Goal: Information Seeking & Learning: Learn about a topic

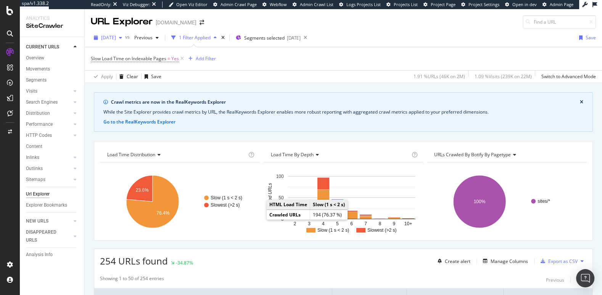
click at [108, 37] on span "[DATE]" at bounding box center [108, 37] width 15 height 6
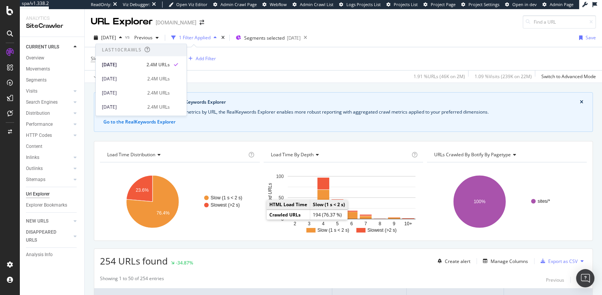
click at [227, 82] on div "2025 Sep. 27th vs Previous 1 Filter Applied Segments selected 2025-09-30 Save S…" at bounding box center [344, 56] width 518 height 55
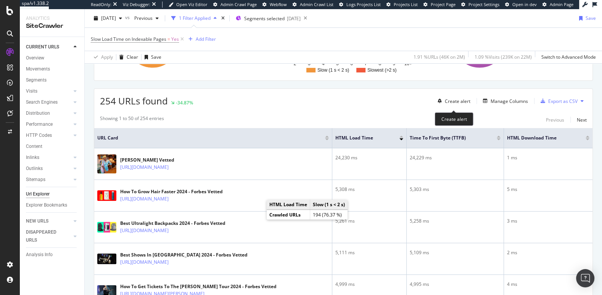
scroll to position [156, 0]
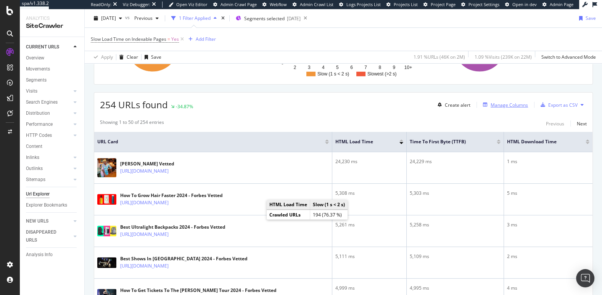
click at [504, 102] on div "Manage Columns" at bounding box center [509, 105] width 37 height 6
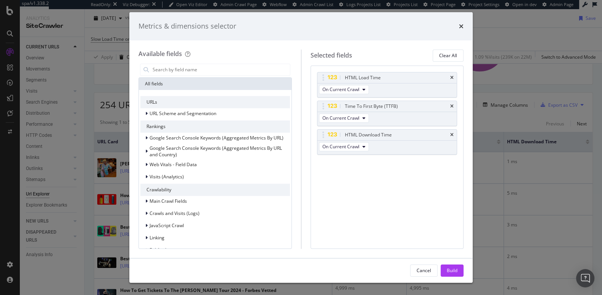
click at [458, 24] on div "Metrics & dimensions selector" at bounding box center [301, 26] width 325 height 10
click at [462, 27] on icon "times" at bounding box center [461, 26] width 5 height 6
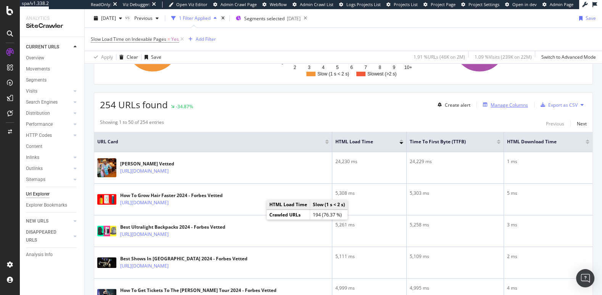
click at [508, 103] on div "Manage Columns" at bounding box center [509, 105] width 37 height 6
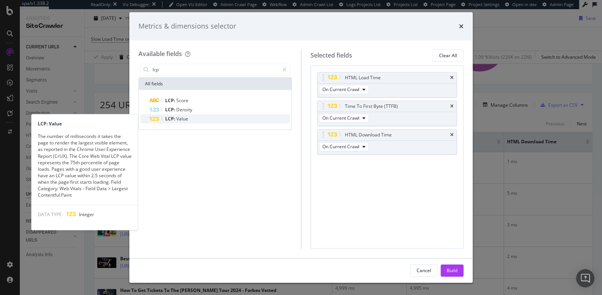
type input "lcp"
click at [197, 118] on div "LCP: Value" at bounding box center [220, 119] width 140 height 9
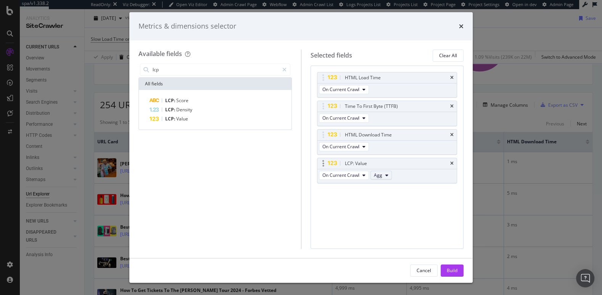
click at [379, 175] on span "Agg" at bounding box center [378, 175] width 8 height 6
click at [419, 211] on div "HTML Load Time On Current Crawl Time To First Byte (TTFB) On Current Crawl HTML…" at bounding box center [387, 158] width 153 height 184
click at [446, 266] on button "Build" at bounding box center [452, 271] width 23 height 12
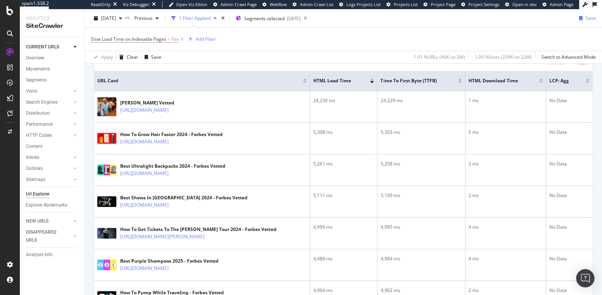
scroll to position [138, 0]
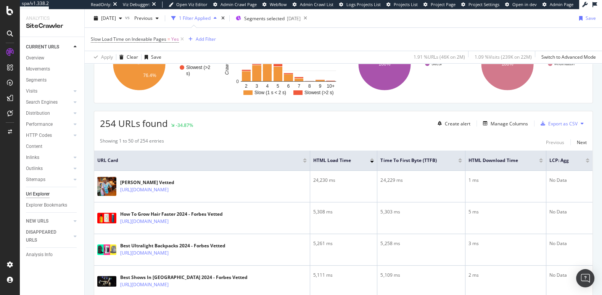
click at [588, 161] on div at bounding box center [588, 162] width 4 height 2
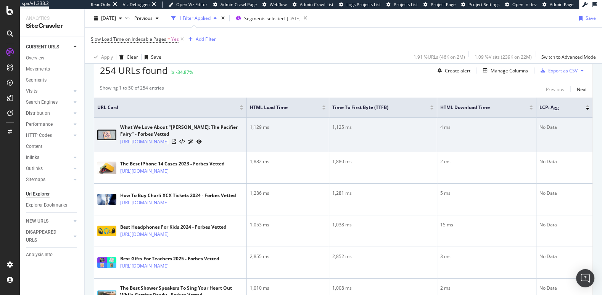
scroll to position [214, 0]
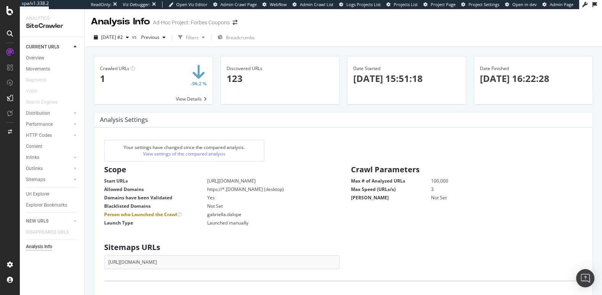
scroll to position [121, 235]
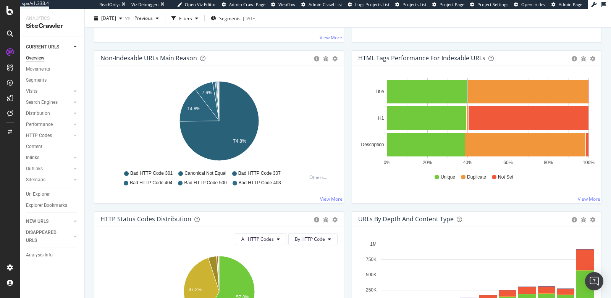
scroll to position [235, 0]
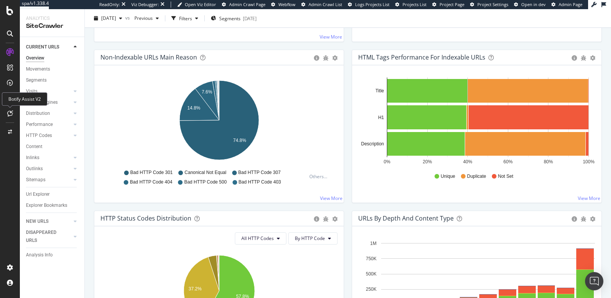
click at [8, 114] on icon at bounding box center [10, 113] width 6 height 6
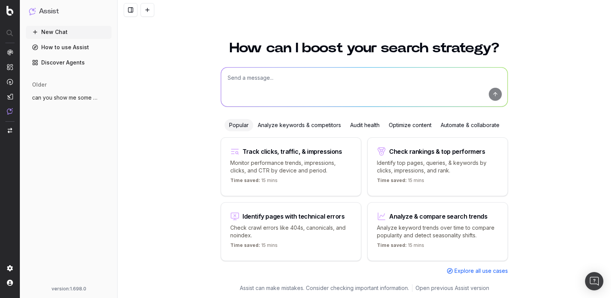
click at [301, 88] on textarea at bounding box center [364, 87] width 286 height 39
type textarea "w"
click at [372, 124] on div "Audit health" at bounding box center [364, 125] width 39 height 12
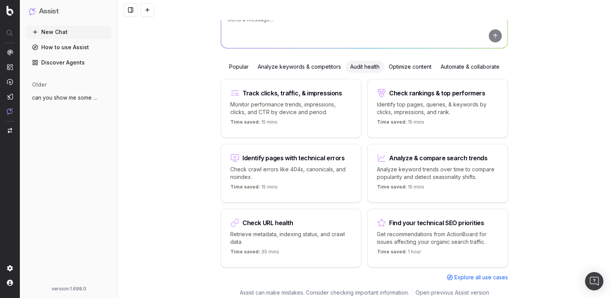
click at [305, 179] on div "Identify pages with technical errors Check crawl errors like 404s, canonicals, …" at bounding box center [291, 173] width 140 height 59
type textarea "List all URLs with 404 status code from the latest crawl."
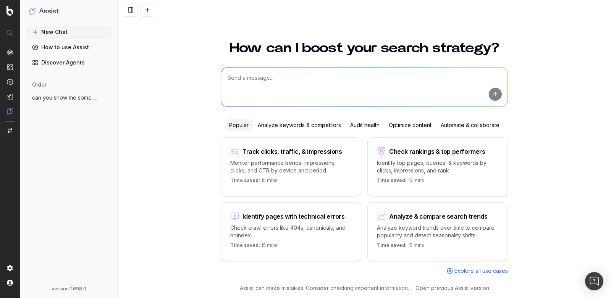
click at [422, 229] on p "Analyze keyword trends over time to compare popularity and detect seasonality s…" at bounding box center [437, 231] width 121 height 15
type textarea "Analyze search trends for:"
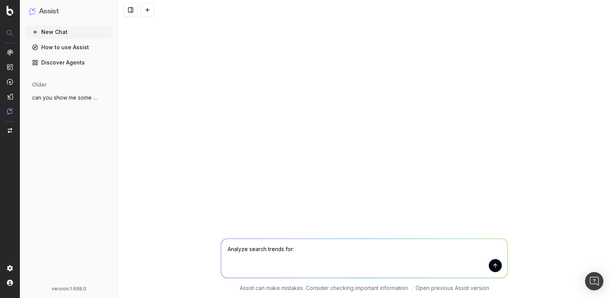
click at [45, 48] on link "How to use Assist" at bounding box center [69, 47] width 86 height 12
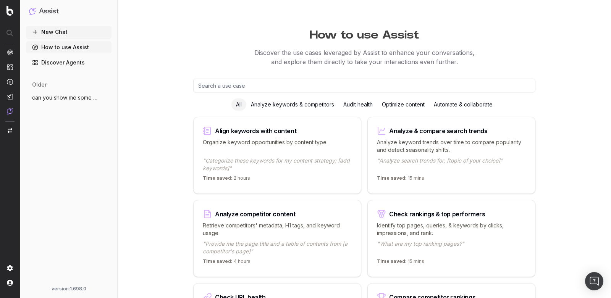
click at [359, 106] on div "Audit health" at bounding box center [358, 104] width 39 height 12
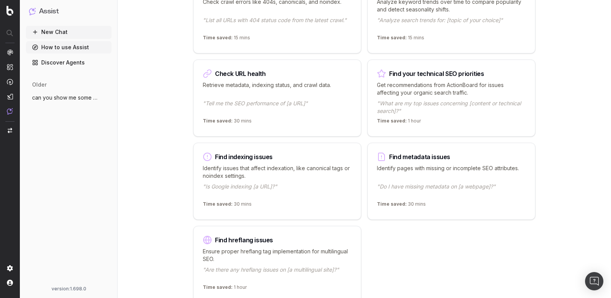
scroll to position [257, 0]
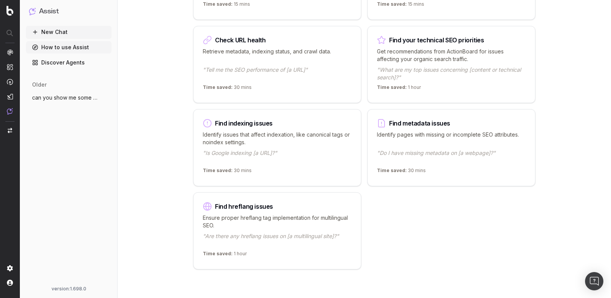
click at [327, 156] on p ""Is Google indexing [a URL]?"" at bounding box center [277, 156] width 149 height 15
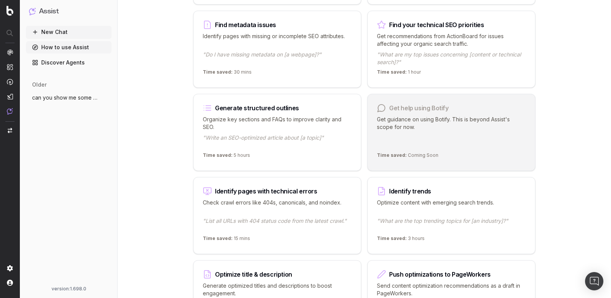
scroll to position [589, 0]
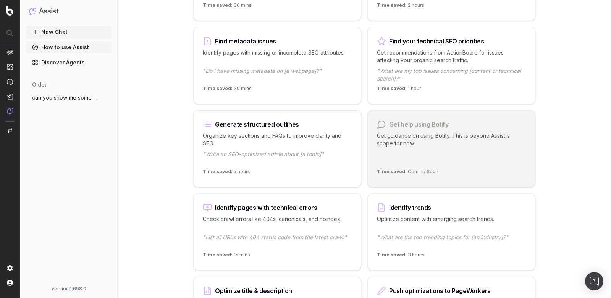
click at [464, 86] on div "Time saved: 1 hour" at bounding box center [451, 90] width 149 height 9
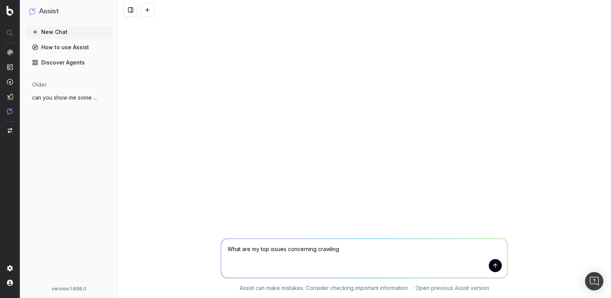
type textarea "What are my top issues concerning crawling?"
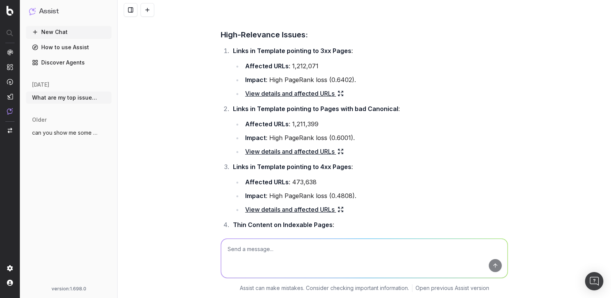
scroll to position [41, 0]
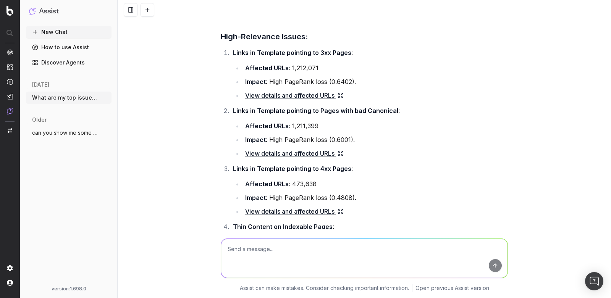
click at [274, 97] on link "View details and affected URLs" at bounding box center [294, 95] width 98 height 11
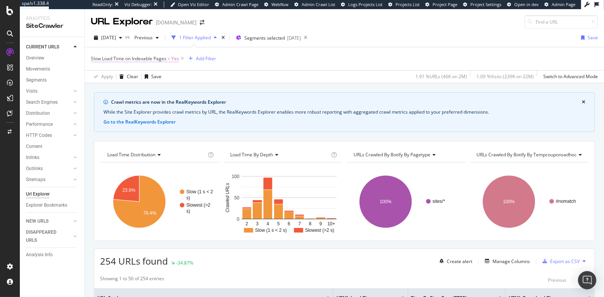
click at [163, 57] on span "Slow Load Time on Indexable Pages" at bounding box center [129, 58] width 76 height 6
click at [268, 100] on div "Crawl metrics are now in the RealKeywords Explorer" at bounding box center [346, 102] width 471 height 7
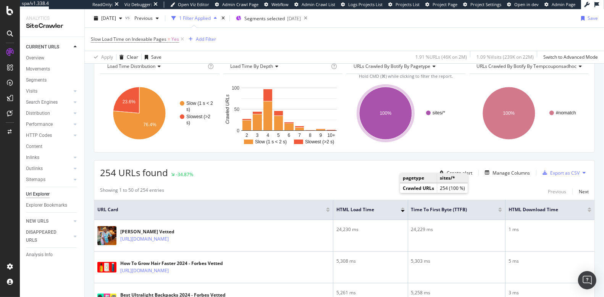
scroll to position [107, 0]
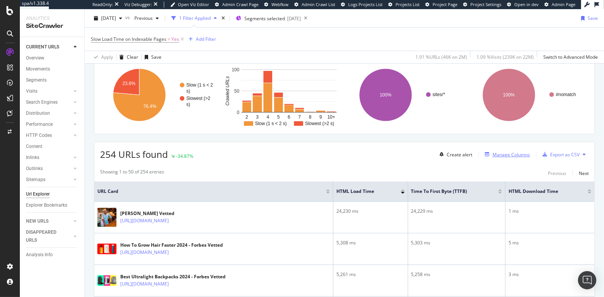
click at [496, 155] on div "Manage Columns" at bounding box center [510, 155] width 37 height 6
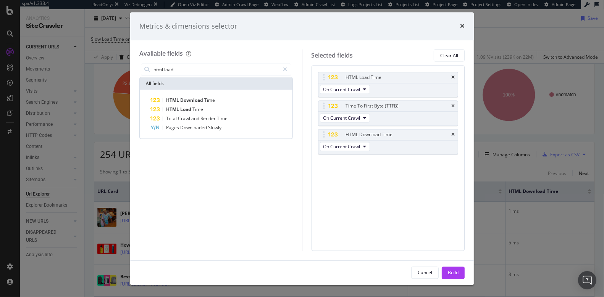
click at [202, 157] on div "html load All fields HTML Download Time HTML Load Time Total Crawl and Render T…" at bounding box center [215, 156] width 153 height 189
click at [192, 70] on input "html load" at bounding box center [216, 69] width 127 height 11
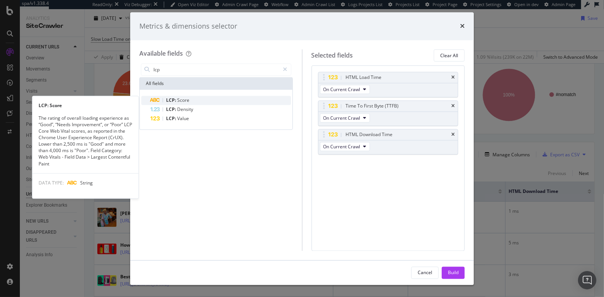
click at [208, 100] on div "LCP: Score" at bounding box center [220, 100] width 140 height 9
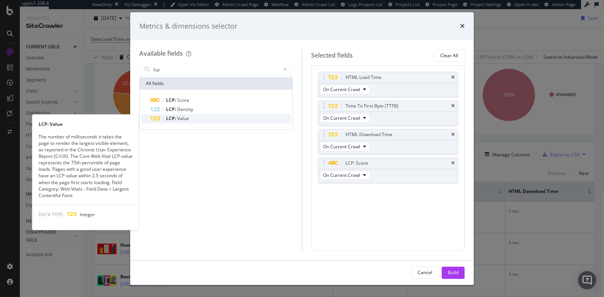
click at [223, 121] on div "LCP: Value" at bounding box center [220, 119] width 140 height 9
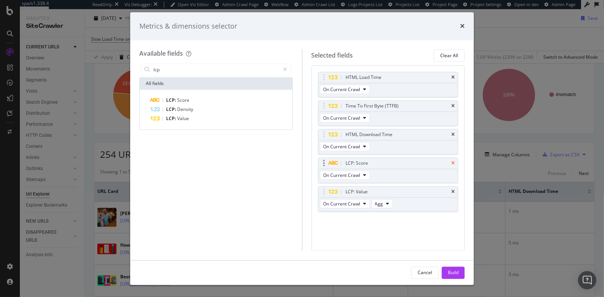
click at [453, 163] on icon "times" at bounding box center [452, 163] width 3 height 5
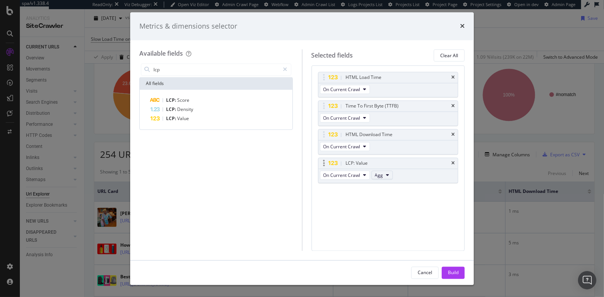
click at [378, 171] on button "Agg" at bounding box center [381, 175] width 21 height 9
click at [302, 172] on div "Selected fields Clear All HTML Load Time On Current Crawl Time To First Byte (T…" at bounding box center [383, 151] width 163 height 202
click at [218, 68] on input "lcp" at bounding box center [216, 69] width 127 height 11
type input "lcp"
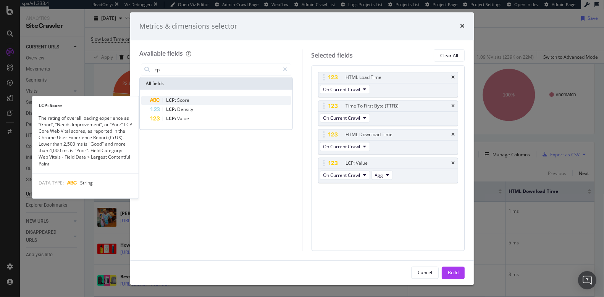
click at [211, 99] on div "LCP: Score" at bounding box center [220, 100] width 140 height 9
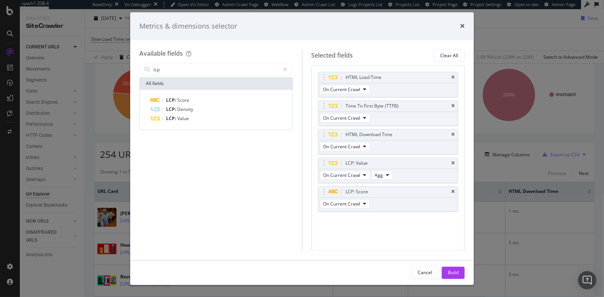
click at [460, 21] on div "Metrics & dimensions selector" at bounding box center [302, 26] width 344 height 28
click at [453, 268] on div "Build" at bounding box center [453, 272] width 11 height 11
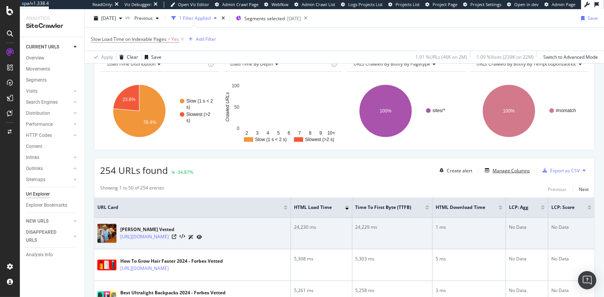
scroll to position [125, 0]
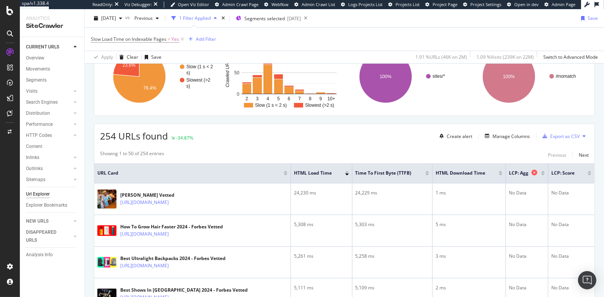
click at [533, 172] on icon at bounding box center [534, 173] width 6 height 6
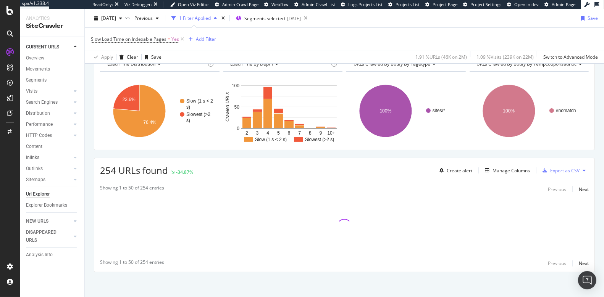
scroll to position [125, 0]
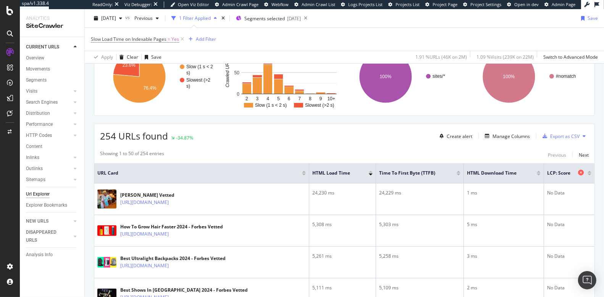
click at [581, 170] on icon at bounding box center [581, 173] width 6 height 6
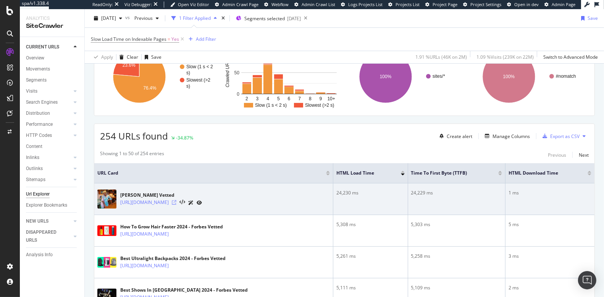
click at [176, 200] on icon at bounding box center [174, 202] width 5 height 5
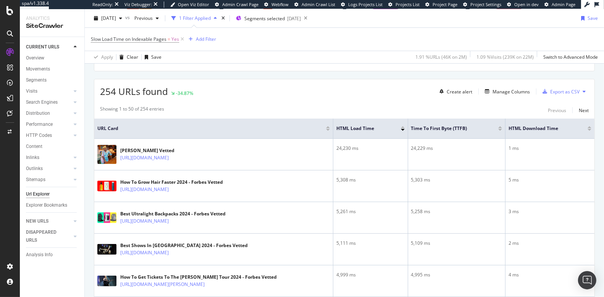
scroll to position [156, 0]
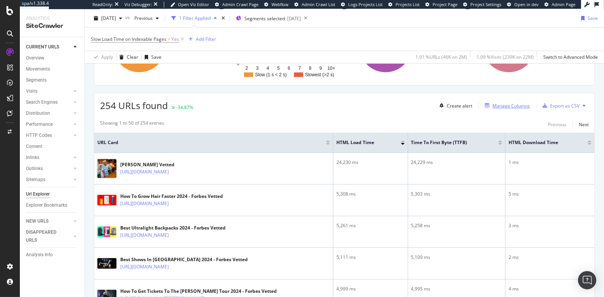
click at [504, 105] on div "Manage Columns" at bounding box center [510, 106] width 37 height 6
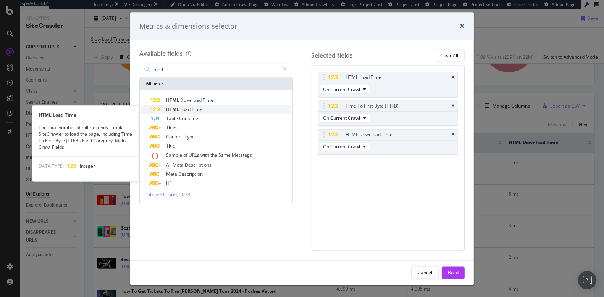
click at [211, 110] on div "HTML Load Time" at bounding box center [220, 109] width 140 height 9
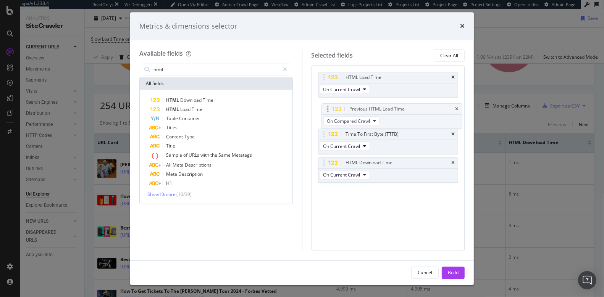
drag, startPoint x: 323, startPoint y: 163, endPoint x: 326, endPoint y: 110, distance: 53.6
click at [326, 110] on body "spa/v1.338.4 ReadOnly: Viz Debugger: Open Viz Editor Admin Crawl Page Webflow A…" at bounding box center [302, 148] width 604 height 297
click at [205, 70] on input "html" at bounding box center [216, 69] width 127 height 11
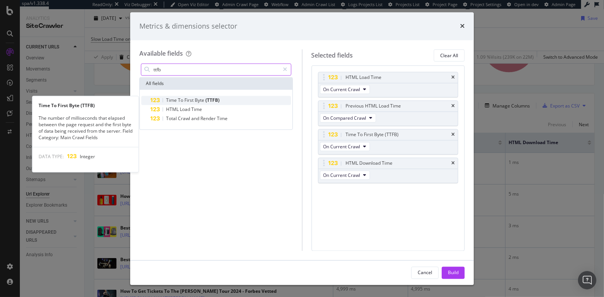
type input "ttfb"
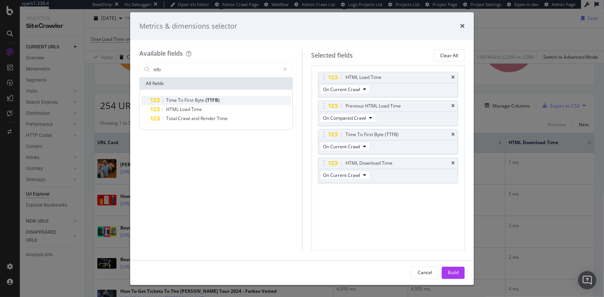
click at [223, 97] on div "Time To First Byte (TTFB)" at bounding box center [220, 100] width 140 height 9
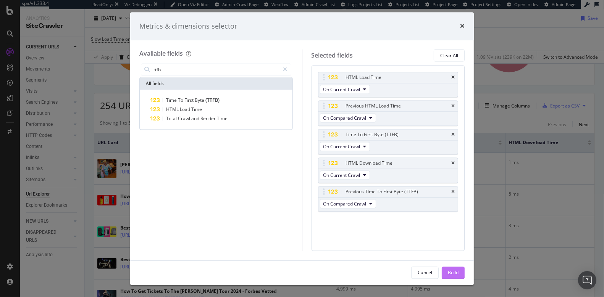
click at [457, 278] on div "Build" at bounding box center [453, 272] width 11 height 11
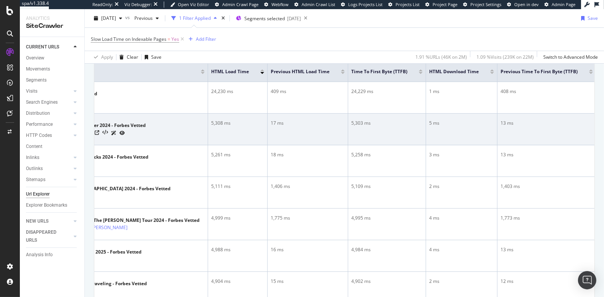
scroll to position [157, 0]
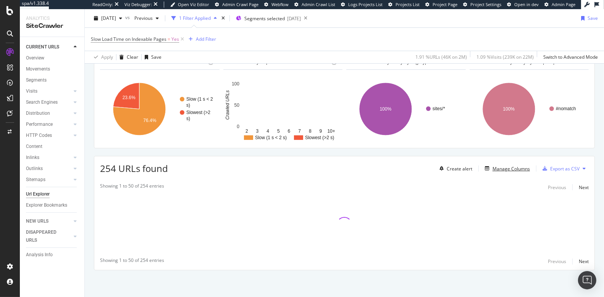
scroll to position [91, 0]
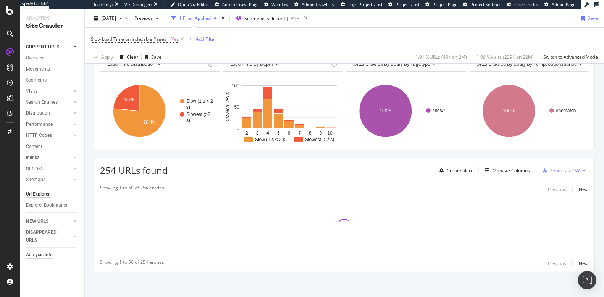
click at [43, 253] on div "Analysis Info" at bounding box center [39, 255] width 27 height 8
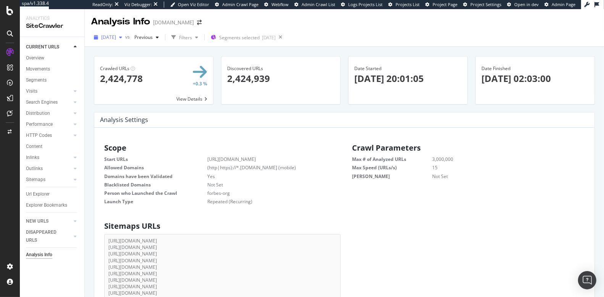
click at [116, 39] on span "[DATE]" at bounding box center [108, 37] width 15 height 6
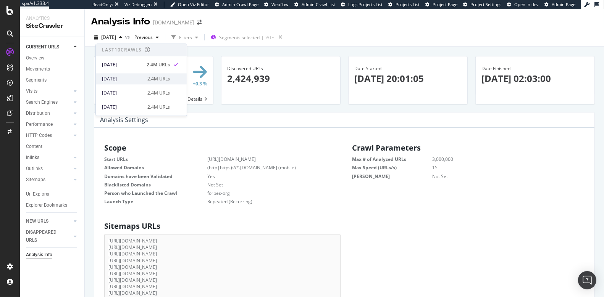
click at [126, 79] on div "2025 Sep. 13th" at bounding box center [122, 79] width 41 height 7
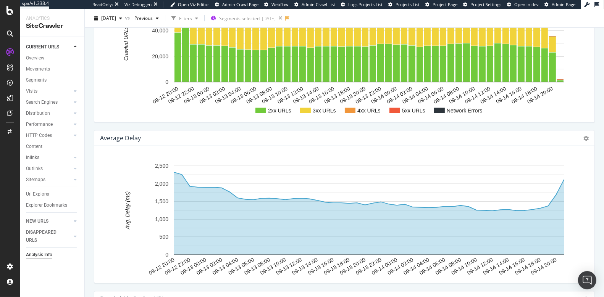
scroll to position [947, 0]
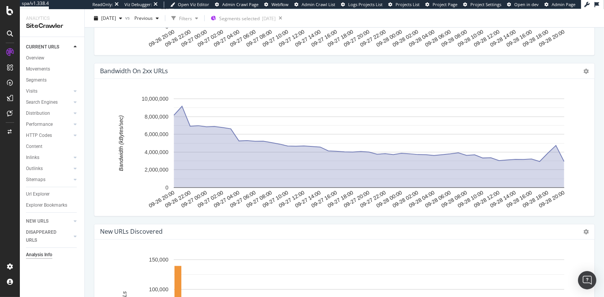
scroll to position [1172, 0]
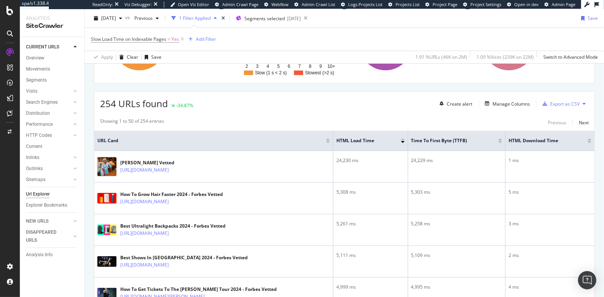
scroll to position [157, 0]
click at [503, 101] on div "Manage Columns" at bounding box center [510, 104] width 37 height 6
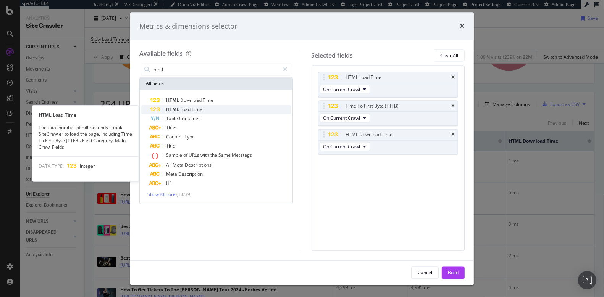
click at [221, 108] on div "HTML Load Time" at bounding box center [220, 109] width 140 height 9
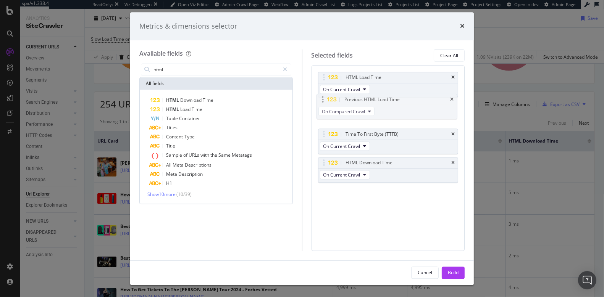
drag, startPoint x: 343, startPoint y: 161, endPoint x: 342, endPoint y: 99, distance: 62.6
click at [342, 99] on body "spa/v1.338.4 ReadOnly: Viz Debugger: Open Viz Editor Admin Crawl Page Webflow A…" at bounding box center [302, 148] width 604 height 297
click at [218, 69] on input "html" at bounding box center [216, 69] width 127 height 11
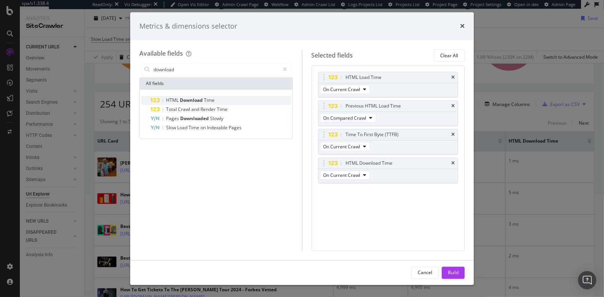
click at [221, 97] on div "HTML Download Time" at bounding box center [220, 100] width 140 height 9
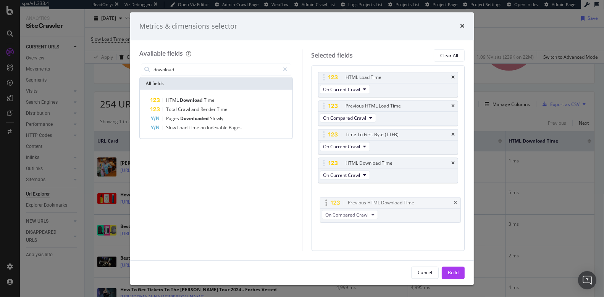
drag, startPoint x: 397, startPoint y: 197, endPoint x: 399, endPoint y: 210, distance: 12.8
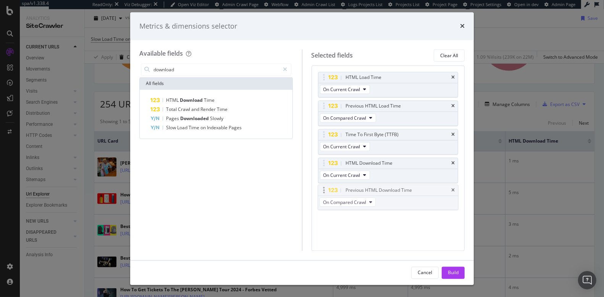
click at [399, 210] on body "spa/v1.338.4 ReadOnly: Viz Debugger: Open Viz Editor Admin Crawl Page Webflow A…" at bounding box center [302, 148] width 604 height 297
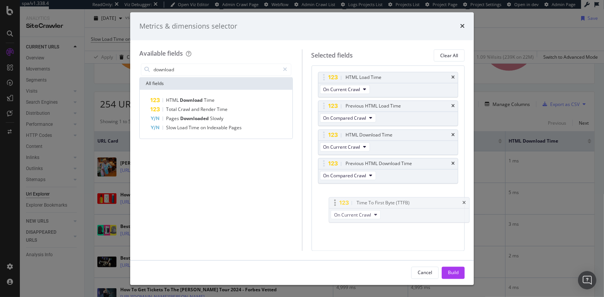
drag, startPoint x: 322, startPoint y: 130, endPoint x: 335, endPoint y: 207, distance: 77.8
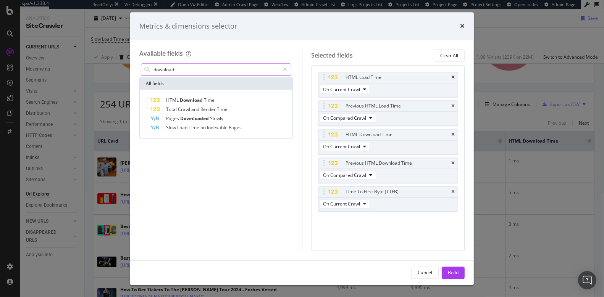
click at [198, 68] on input "download" at bounding box center [216, 69] width 127 height 11
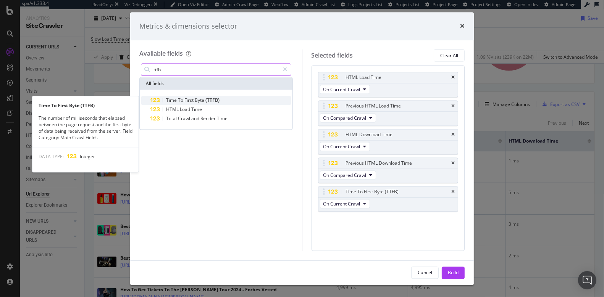
type input "ttfb"
click at [185, 102] on span "First" at bounding box center [189, 100] width 10 height 6
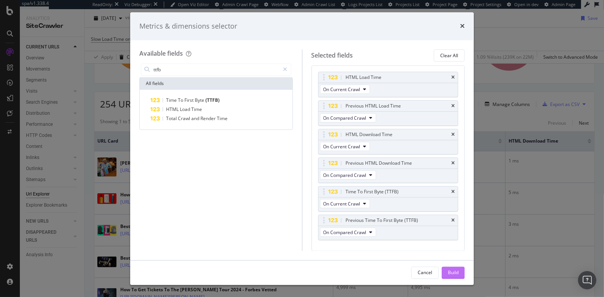
click at [455, 275] on div "Build" at bounding box center [453, 272] width 11 height 6
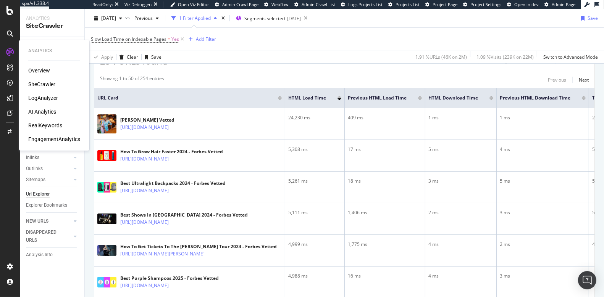
click at [45, 125] on div "RealKeywords" at bounding box center [45, 126] width 34 height 8
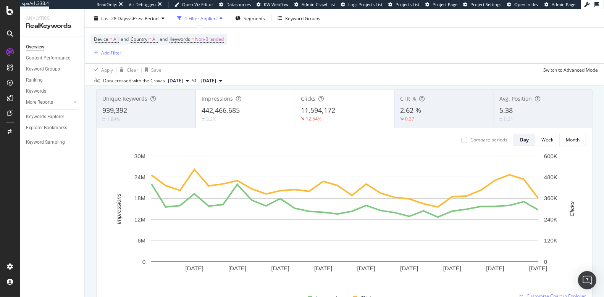
scroll to position [58, 0]
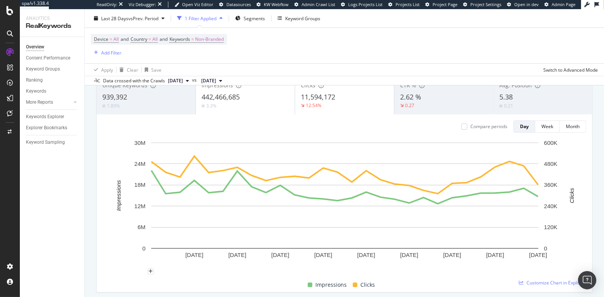
click at [122, 221] on rect "A chart." at bounding box center [345, 205] width 484 height 133
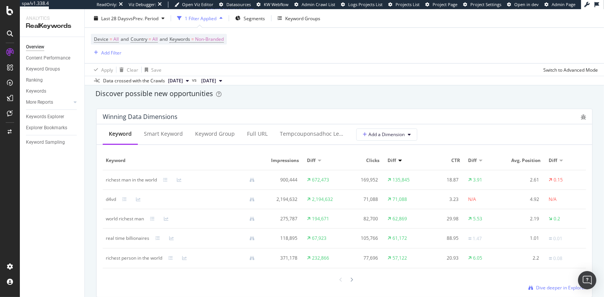
scroll to position [671, 0]
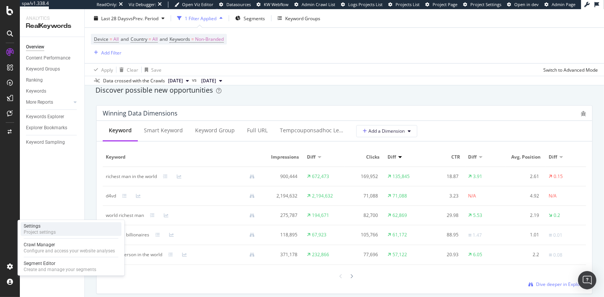
click at [38, 228] on div "Settings" at bounding box center [40, 226] width 32 height 6
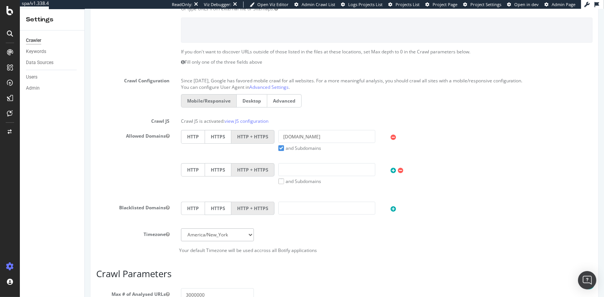
scroll to position [156, 0]
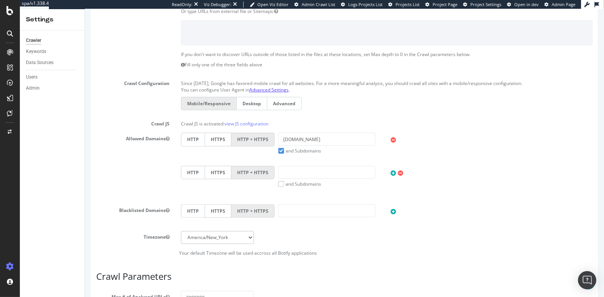
click at [273, 89] on link "Advanced Settings" at bounding box center [268, 90] width 39 height 6
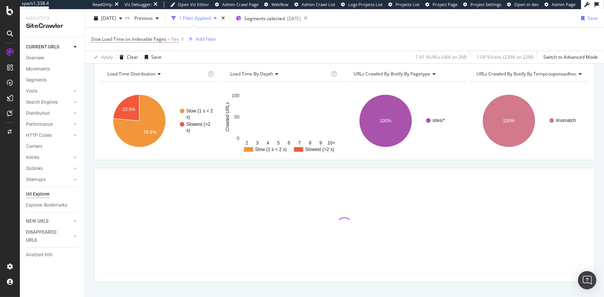
scroll to position [91, 0]
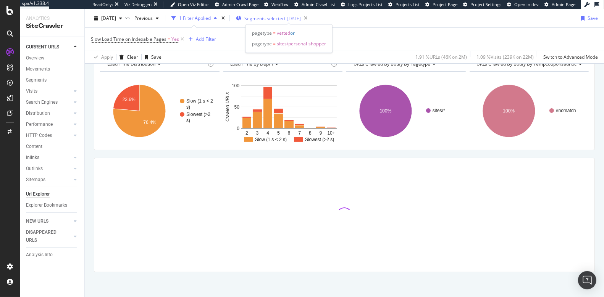
click at [278, 20] on span "Segments selected" at bounding box center [264, 18] width 40 height 6
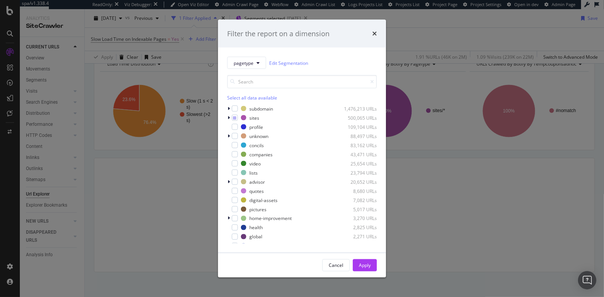
click at [371, 34] on div "Filter the report on a dimension" at bounding box center [302, 34] width 150 height 10
click at [374, 34] on icon "times" at bounding box center [374, 34] width 5 height 6
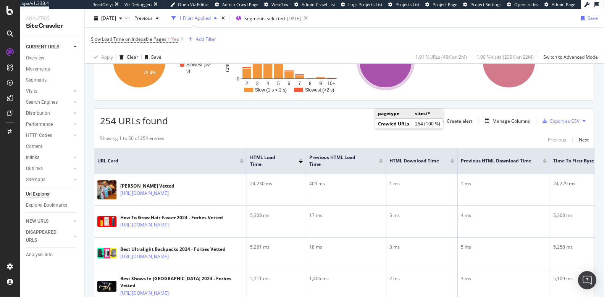
scroll to position [150, 0]
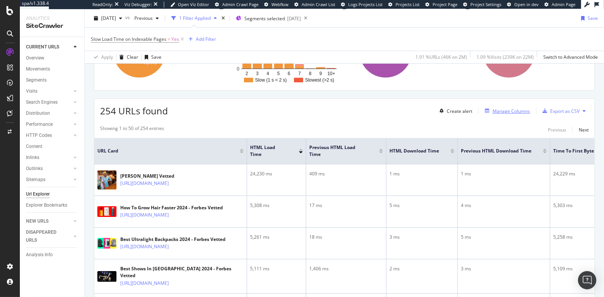
click at [505, 108] on div "Manage Columns" at bounding box center [510, 111] width 37 height 6
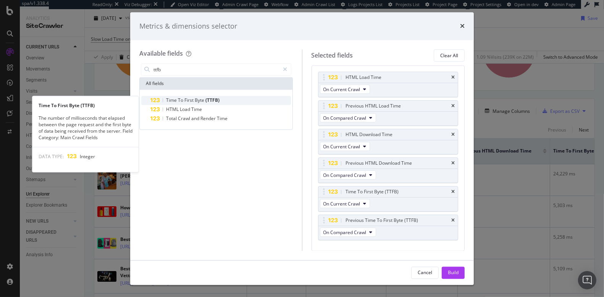
click at [239, 99] on div "Time To First Byte (TTFB)" at bounding box center [220, 100] width 140 height 9
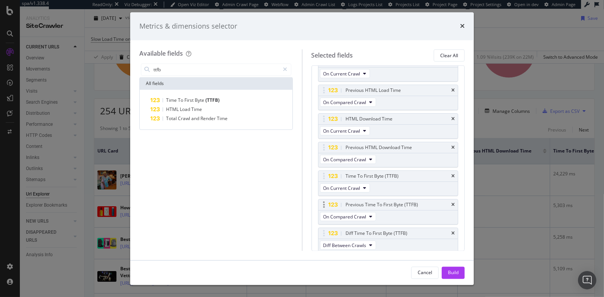
scroll to position [41, 0]
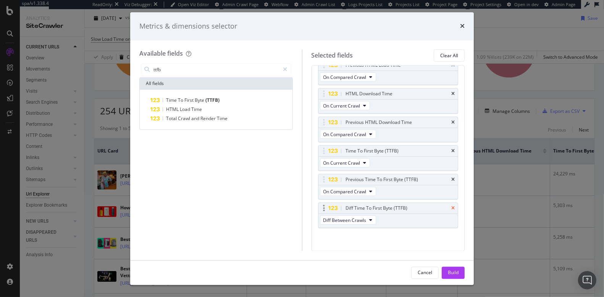
click at [455, 207] on icon "times" at bounding box center [452, 209] width 3 height 5
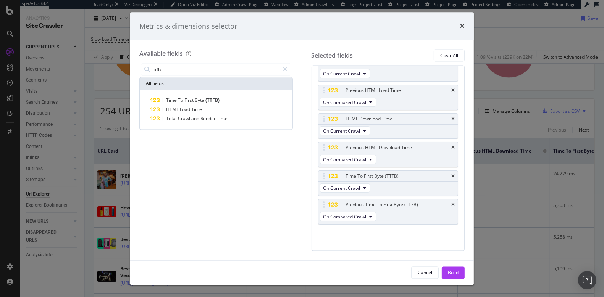
scroll to position [13, 0]
click at [454, 206] on icon "times" at bounding box center [452, 208] width 3 height 5
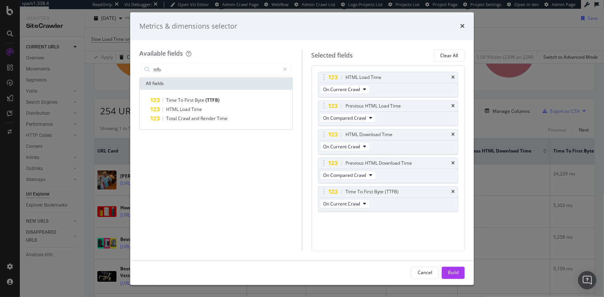
scroll to position [0, 0]
click at [209, 69] on input "ttfb" at bounding box center [216, 69] width 127 height 11
type input "fcp"
click at [463, 29] on icon "times" at bounding box center [462, 26] width 5 height 6
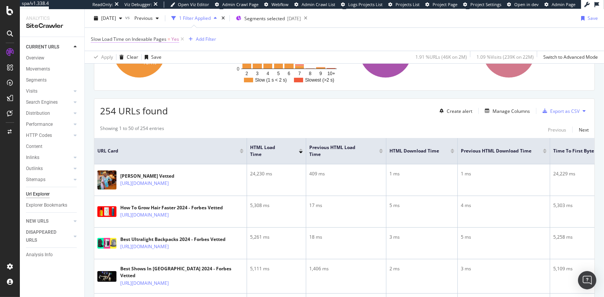
click at [136, 38] on span "Slow Load Time on Indexable Pages" at bounding box center [129, 39] width 76 height 6
click at [230, 116] on div "254 URLs found Create alert Manage Columns Export as CSV" at bounding box center [344, 108] width 500 height 19
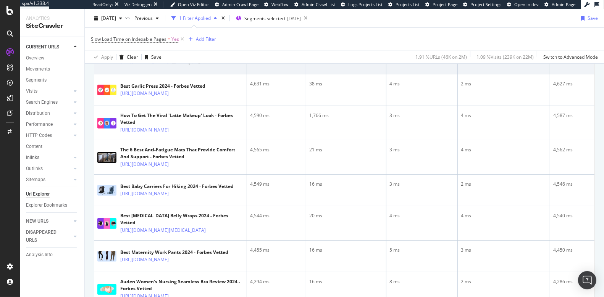
scroll to position [641, 0]
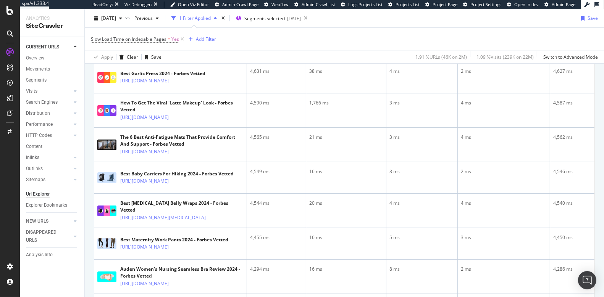
click at [176, 52] on icon at bounding box center [174, 49] width 5 height 5
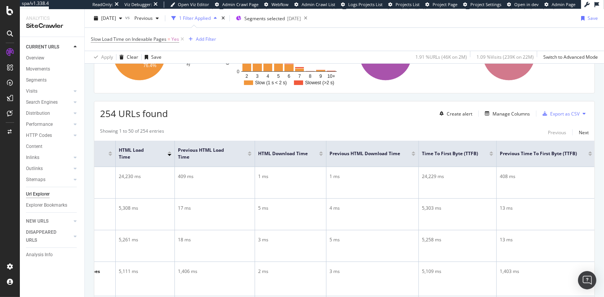
scroll to position [142, 0]
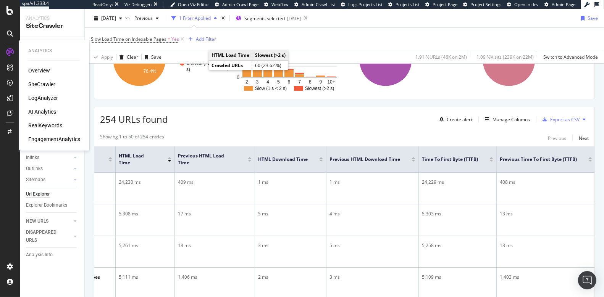
click at [48, 138] on div "EngagementAnalytics" at bounding box center [54, 140] width 52 height 8
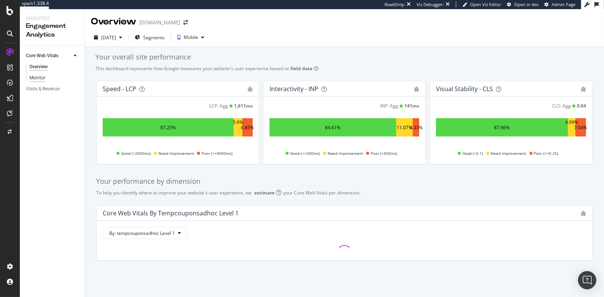
click at [39, 76] on div "Monitor" at bounding box center [37, 78] width 16 height 8
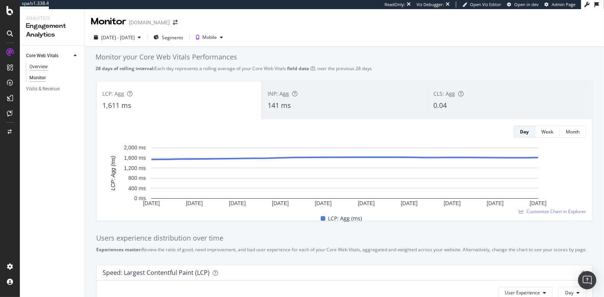
click at [36, 66] on div "Overview" at bounding box center [38, 67] width 18 height 8
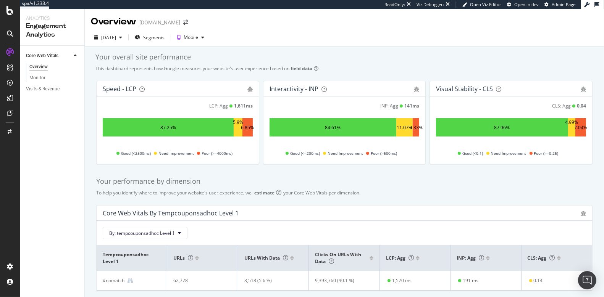
scroll to position [20, 0]
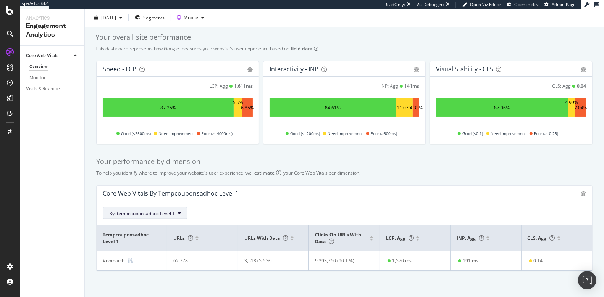
click at [158, 216] on button "By: tempcouponsadhoc Level 1" at bounding box center [145, 213] width 85 height 12
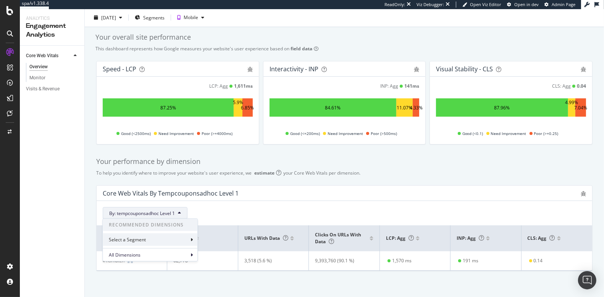
click at [155, 240] on div "Select a Segment" at bounding box center [150, 240] width 95 height 13
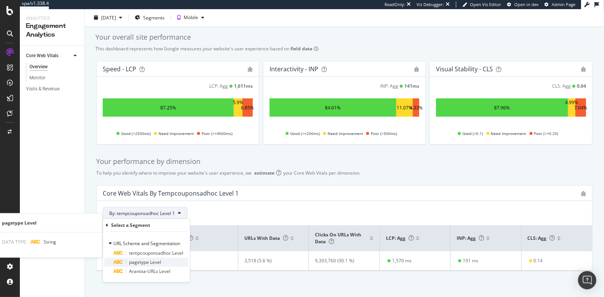
click at [154, 261] on span "pagetype Level" at bounding box center [145, 262] width 32 height 6
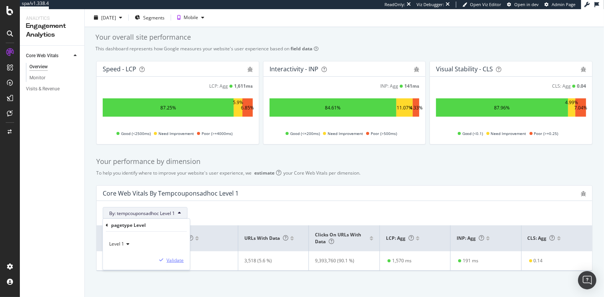
click at [171, 260] on div "Validate" at bounding box center [174, 260] width 17 height 6
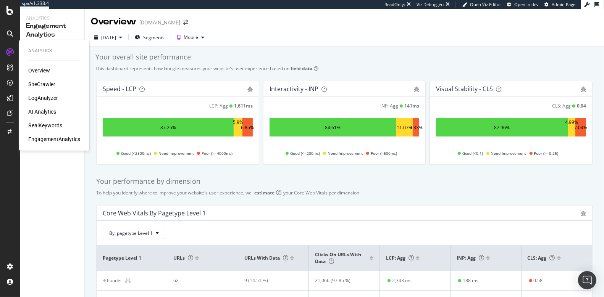
click at [34, 85] on div "SiteCrawler" at bounding box center [41, 85] width 27 height 8
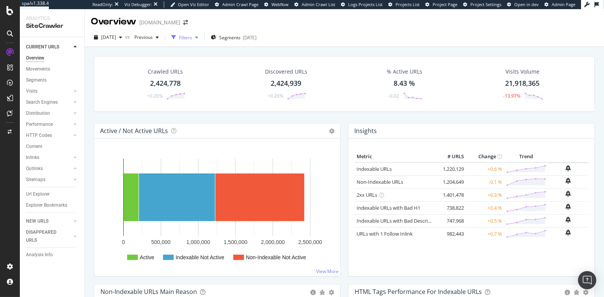
click at [192, 37] on div "Filters" at bounding box center [185, 37] width 13 height 6
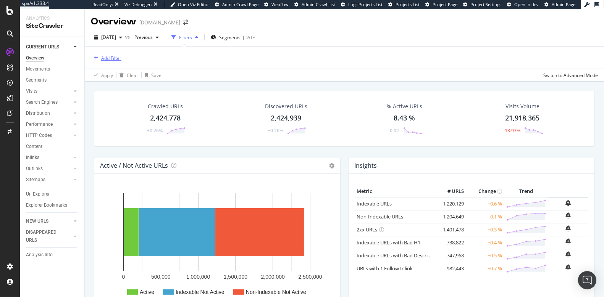
click at [115, 60] on div "Add Filter" at bounding box center [111, 58] width 20 height 6
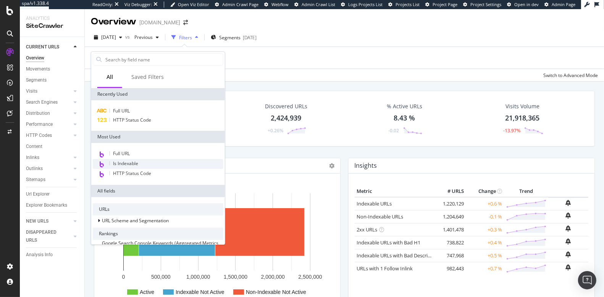
click at [137, 166] on span "Is Indexable" at bounding box center [125, 163] width 25 height 6
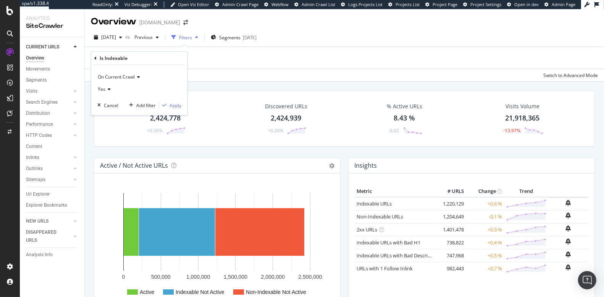
click at [106, 91] on icon at bounding box center [107, 89] width 5 height 5
click at [107, 116] on div "No" at bounding box center [140, 115] width 82 height 10
click at [176, 102] on div "Apply" at bounding box center [175, 105] width 12 height 6
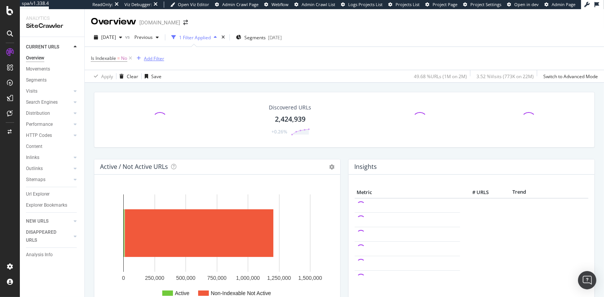
click at [153, 57] on div "Add Filter" at bounding box center [154, 58] width 20 height 6
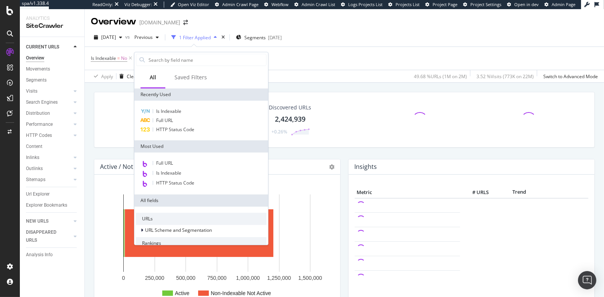
click at [108, 155] on div "Discovered URLs 2,424,939 +0.26%" at bounding box center [344, 125] width 508 height 67
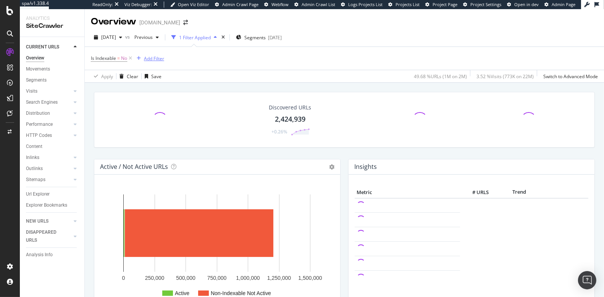
click at [145, 59] on div "Add Filter" at bounding box center [154, 58] width 20 height 6
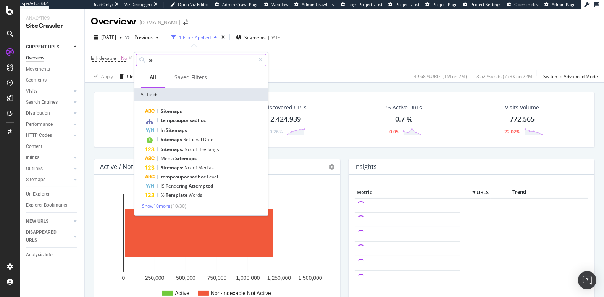
type input "t"
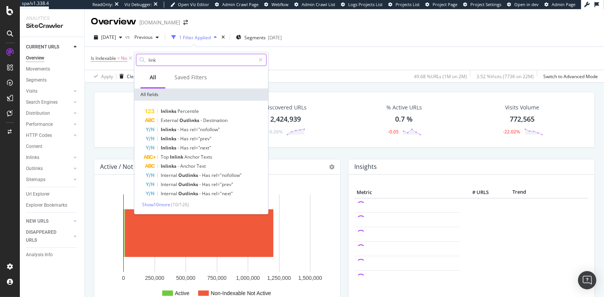
click at [171, 62] on input "link" at bounding box center [201, 59] width 107 height 11
type input "i"
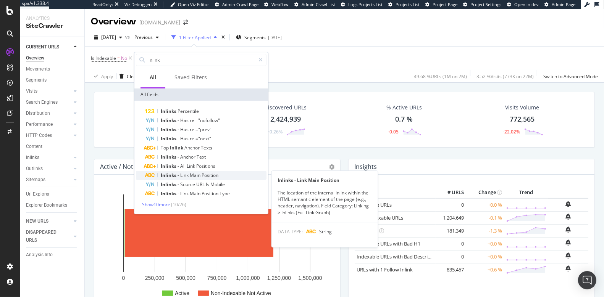
type input "inlink"
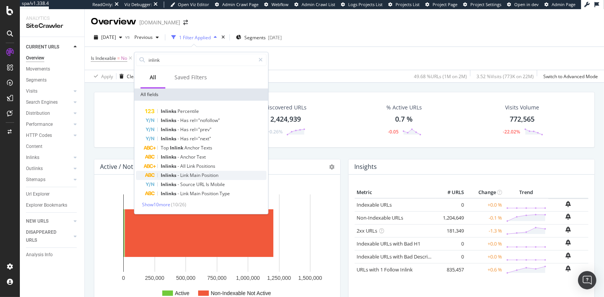
click at [177, 175] on span "-" at bounding box center [178, 175] width 3 height 6
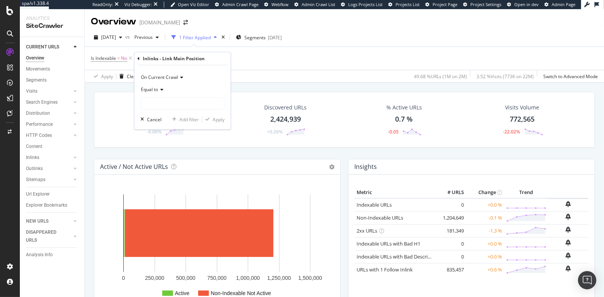
click at [139, 56] on icon at bounding box center [138, 58] width 2 height 5
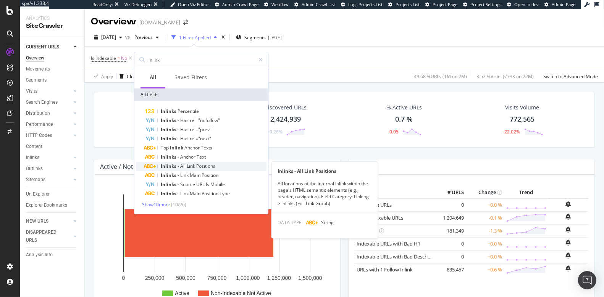
click at [185, 163] on span "All" at bounding box center [183, 166] width 6 height 6
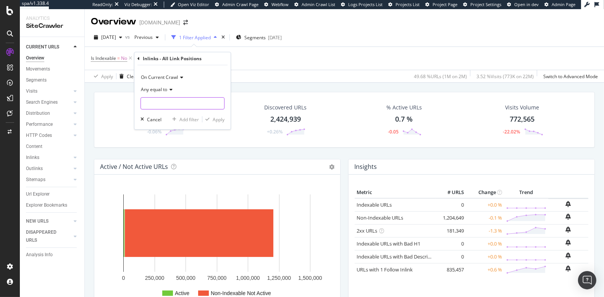
click at [163, 104] on input "text" at bounding box center [182, 103] width 83 height 12
click at [156, 90] on span "Any equal to" at bounding box center [154, 89] width 26 height 6
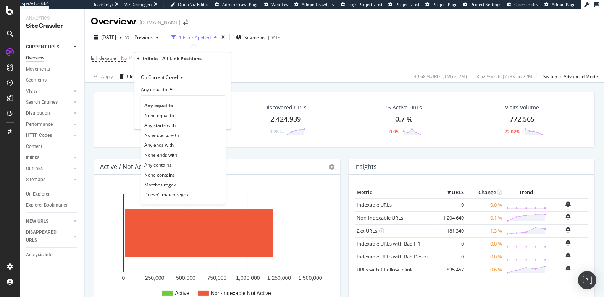
click at [156, 90] on span "Any equal to" at bounding box center [154, 89] width 26 height 6
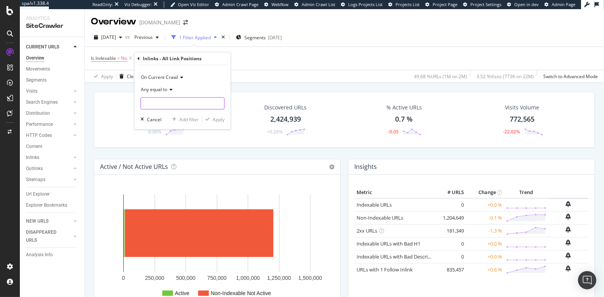
click at [157, 102] on input "text" at bounding box center [182, 103] width 83 height 12
type input "template"
click at [213, 117] on div "Apply" at bounding box center [219, 119] width 12 height 6
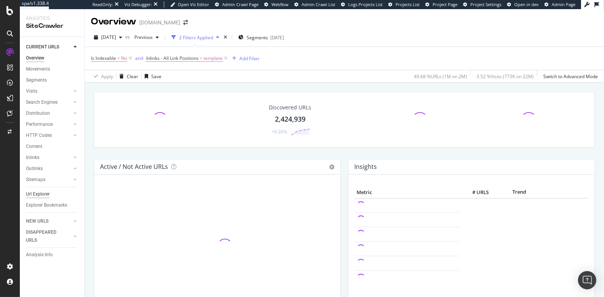
click at [40, 192] on div "Url Explorer" at bounding box center [38, 194] width 24 height 8
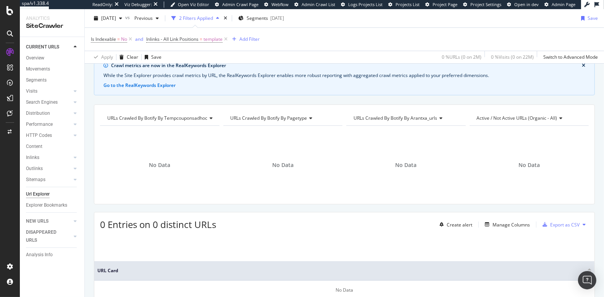
scroll to position [24, 0]
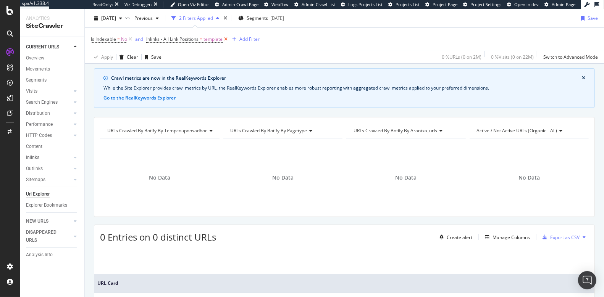
click at [227, 40] on icon at bounding box center [226, 39] width 6 height 8
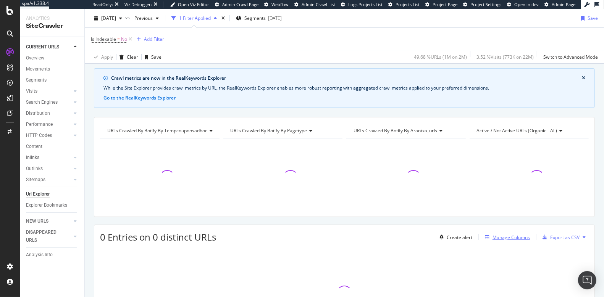
click at [500, 234] on div "Manage Columns" at bounding box center [510, 237] width 37 height 6
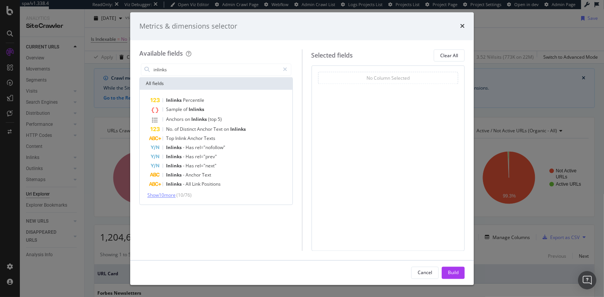
type input "inlinks"
click at [163, 192] on span "Show 10 more" at bounding box center [161, 195] width 28 height 6
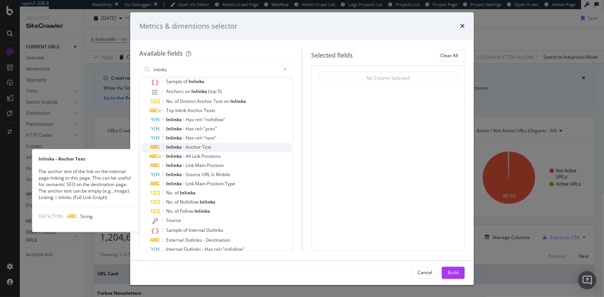
scroll to position [29, 0]
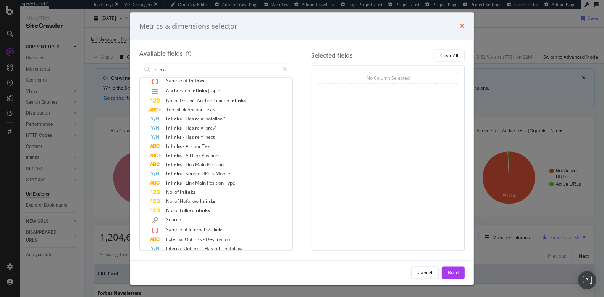
click at [460, 29] on icon "times" at bounding box center [462, 26] width 5 height 6
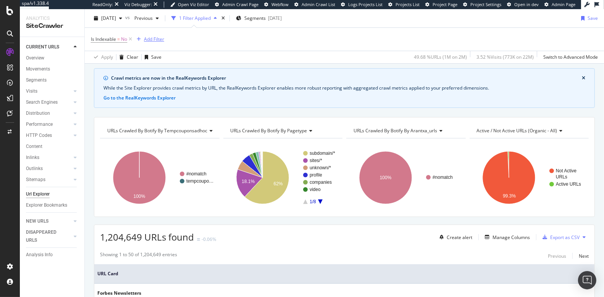
click at [158, 39] on div "Add Filter" at bounding box center [154, 39] width 20 height 6
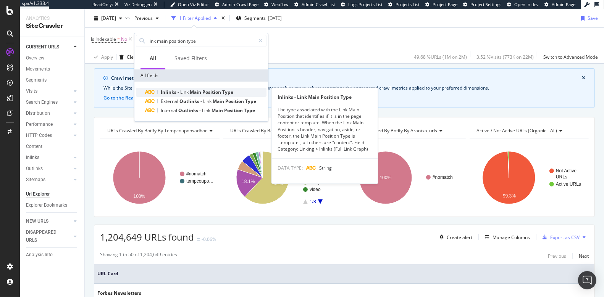
type input "link main position type"
click at [185, 90] on span "Link" at bounding box center [185, 92] width 10 height 6
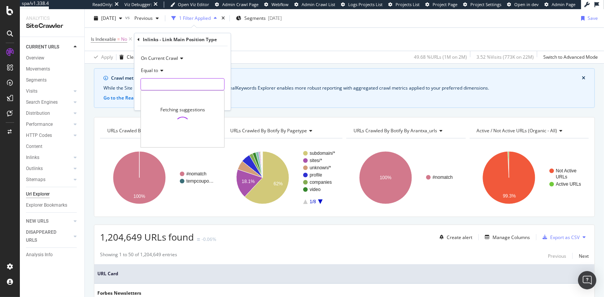
click at [176, 78] on input "text" at bounding box center [182, 84] width 83 height 12
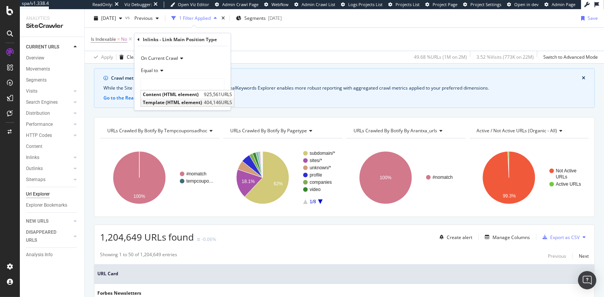
click at [171, 103] on span "Template (HTML element)" at bounding box center [172, 102] width 59 height 6
type input "Template (HTML element)"
click at [213, 102] on div "Apply" at bounding box center [219, 100] width 12 height 6
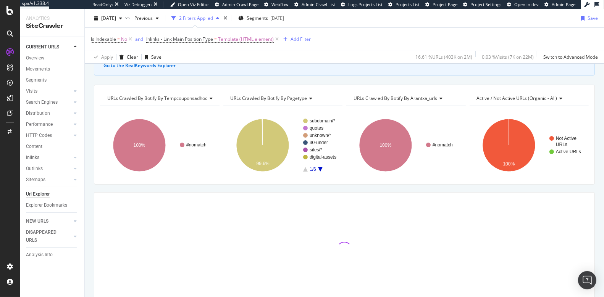
scroll to position [91, 0]
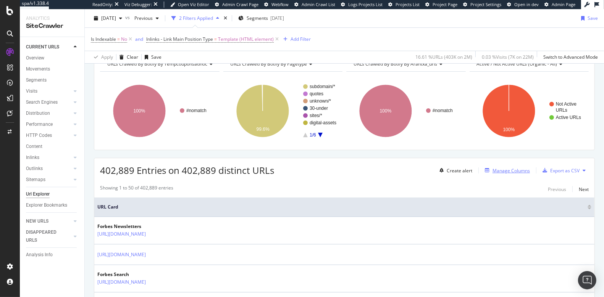
click at [515, 171] on div "Manage Columns" at bounding box center [510, 171] width 37 height 6
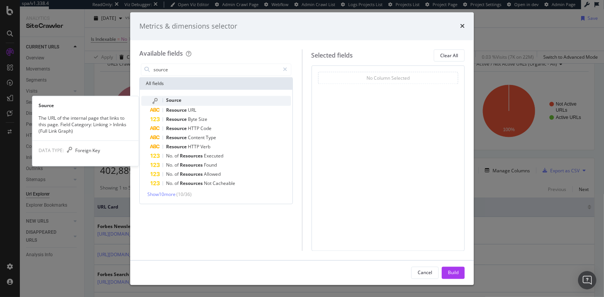
click at [198, 100] on div "Source" at bounding box center [220, 101] width 140 height 10
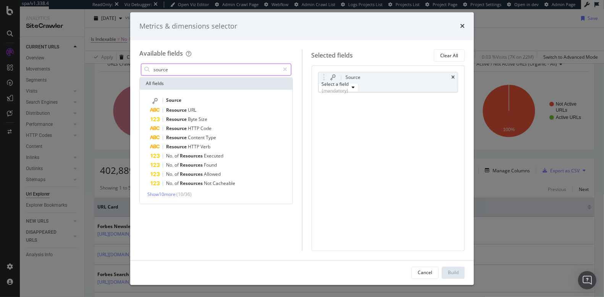
click at [201, 72] on input "source" at bounding box center [216, 69] width 127 height 11
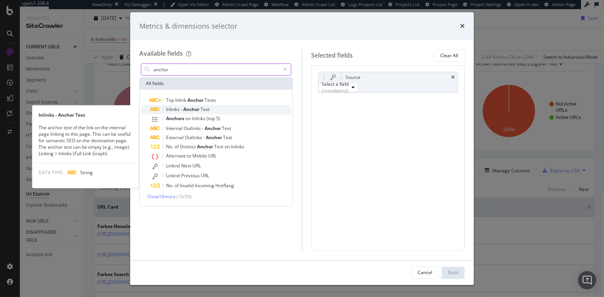
type input "anchor"
click at [202, 108] on span "Text" at bounding box center [204, 109] width 9 height 6
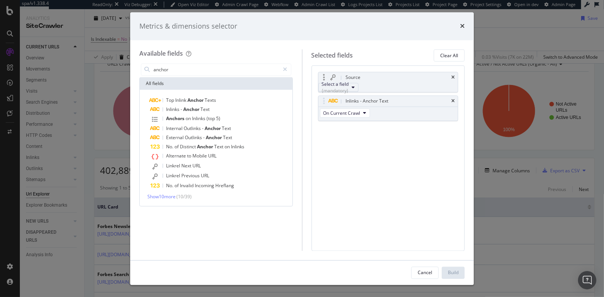
click at [349, 90] on div "Select a field (mandatory)" at bounding box center [335, 87] width 27 height 13
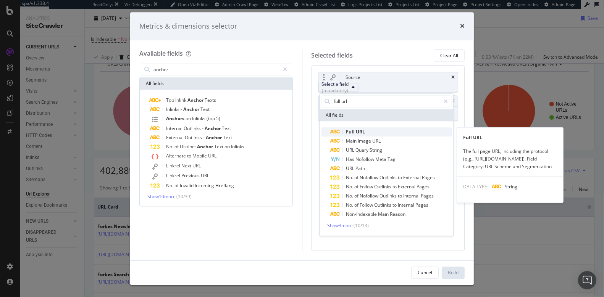
type input "full url"
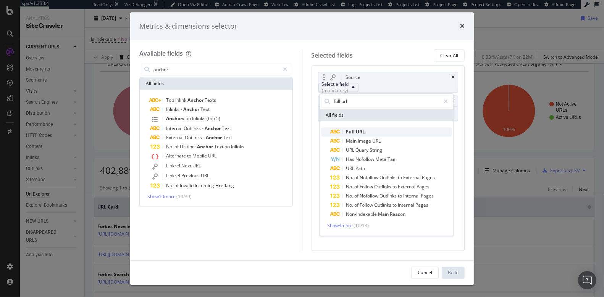
click at [368, 129] on span "Full URL" at bounding box center [391, 131] width 121 height 9
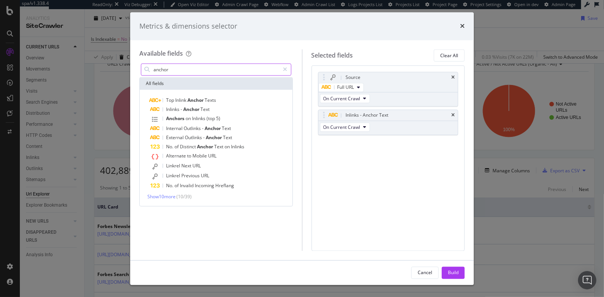
click at [181, 66] on input "anchor" at bounding box center [216, 69] width 127 height 11
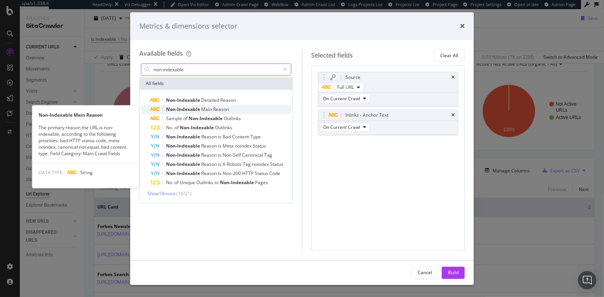
type input "non-indexable"
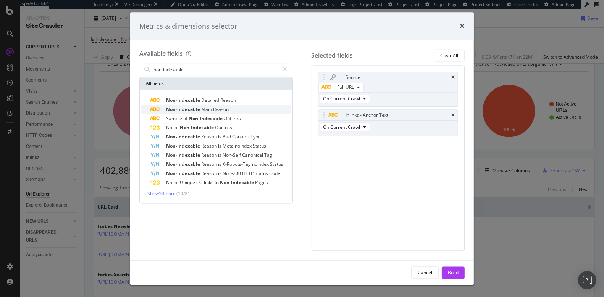
click at [187, 110] on span "Non-Indexable" at bounding box center [183, 109] width 35 height 6
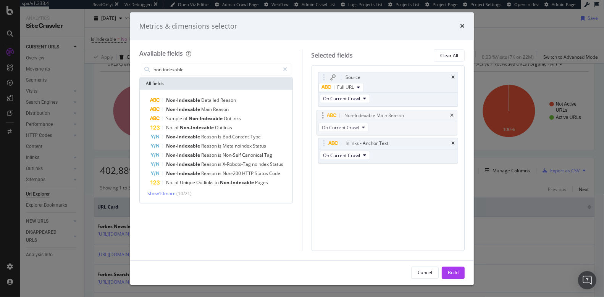
drag, startPoint x: 323, startPoint y: 148, endPoint x: 322, endPoint y: 117, distance: 30.9
click at [322, 117] on body "spa/v1.338.4 ReadOnly: Viz Debugger: Open Viz Editor Admin Crawl Page Webflow A…" at bounding box center [302, 148] width 604 height 297
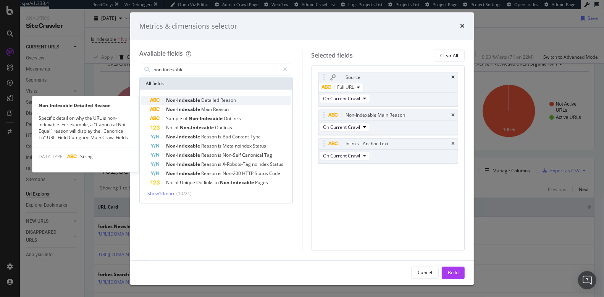
click at [186, 100] on span "Non-Indexable" at bounding box center [183, 100] width 35 height 6
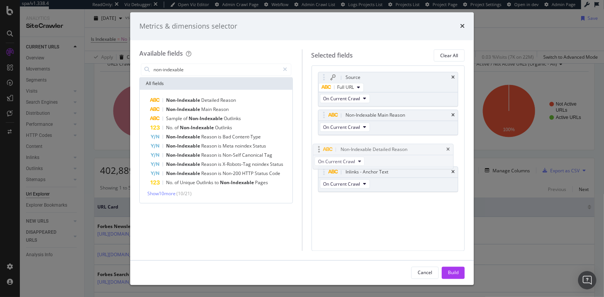
drag, startPoint x: 326, startPoint y: 174, endPoint x: 321, endPoint y: 150, distance: 25.3
click at [321, 150] on body "spa/v1.338.4 ReadOnly: Viz Debugger: Open Viz Editor Admin Crawl Page Webflow A…" at bounding box center [302, 148] width 604 height 297
click at [450, 273] on div "Build" at bounding box center [453, 272] width 11 height 6
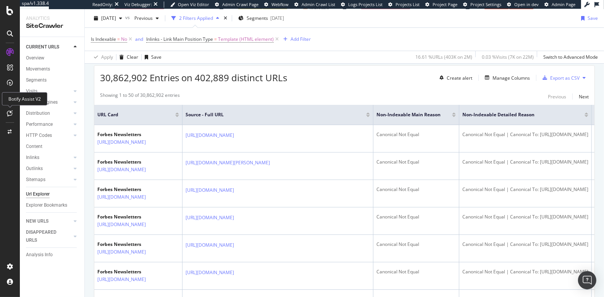
click at [10, 110] on div at bounding box center [10, 113] width 12 height 12
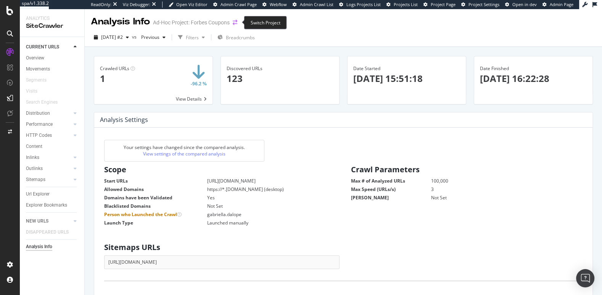
click at [234, 24] on icon "arrow-right-arrow-left" at bounding box center [235, 22] width 5 height 5
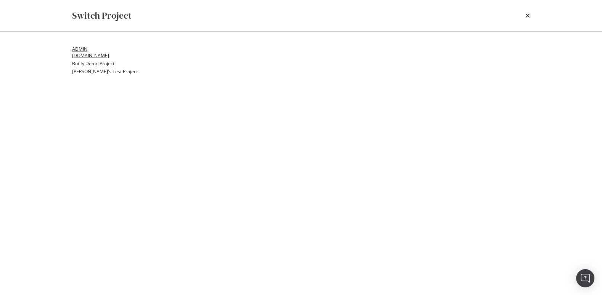
click at [109, 56] on link "ADMIN forbes.com" at bounding box center [90, 53] width 37 height 13
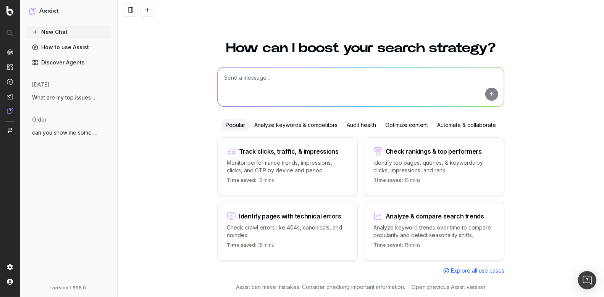
click at [55, 97] on span "What are my top issues concerning crawli" at bounding box center [65, 98] width 67 height 8
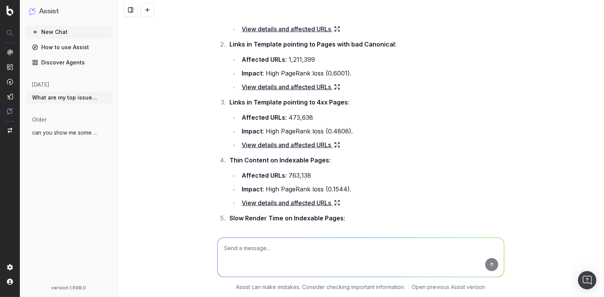
scroll to position [111, 0]
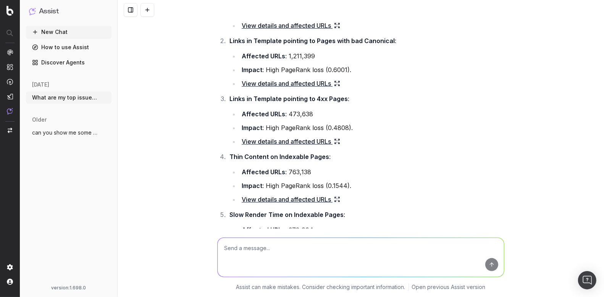
click at [286, 200] on link "View details and affected URLs" at bounding box center [291, 199] width 98 height 11
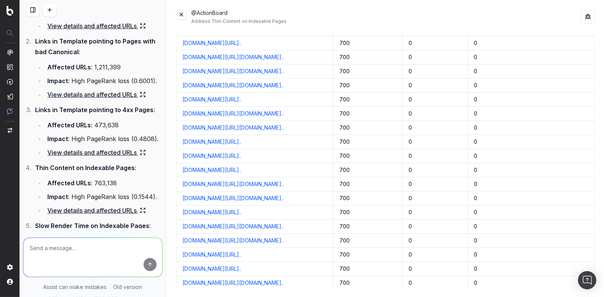
scroll to position [514, 0]
click at [241, 208] on link "[DOMAIN_NAME][URL].." at bounding box center [211, 212] width 59 height 8
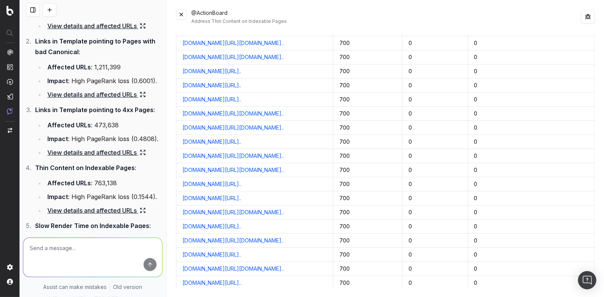
scroll to position [423, 0]
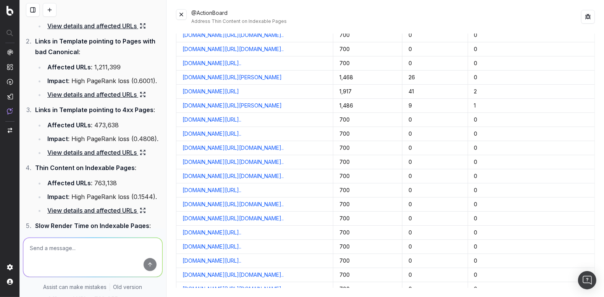
click at [179, 15] on button at bounding box center [181, 14] width 11 height 11
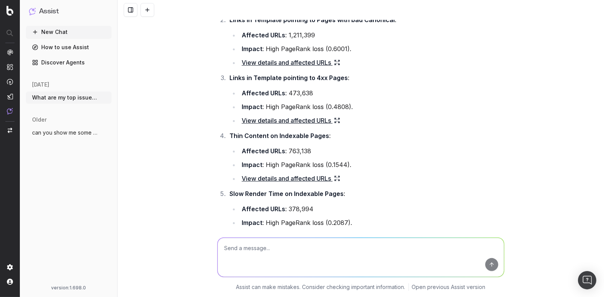
scroll to position [111, 0]
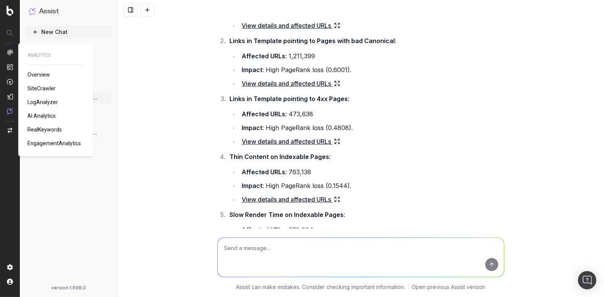
click at [33, 89] on span "SiteCrawler" at bounding box center [41, 89] width 28 height 6
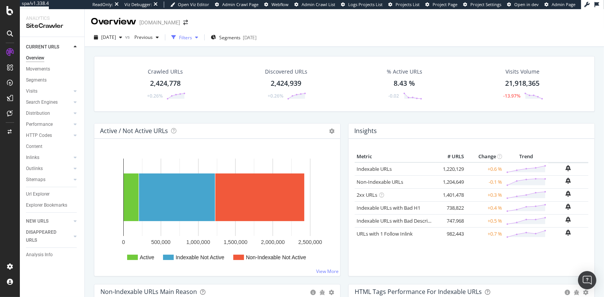
click at [179, 38] on div "button" at bounding box center [173, 37] width 11 height 11
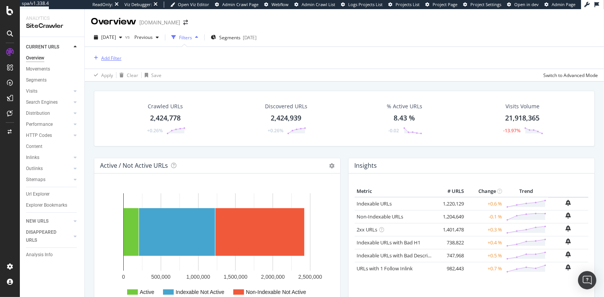
click at [108, 58] on div "Add Filter" at bounding box center [111, 58] width 20 height 6
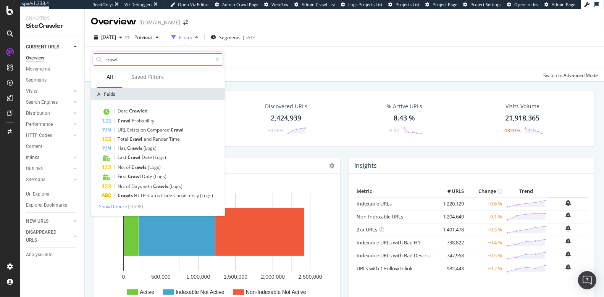
click at [112, 60] on input "crawl" at bounding box center [158, 59] width 107 height 11
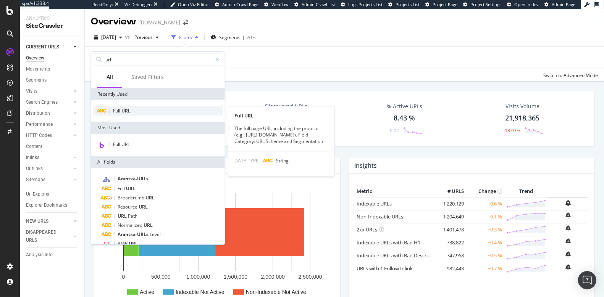
type input "url"
click at [159, 110] on div "Full URL" at bounding box center [158, 110] width 131 height 9
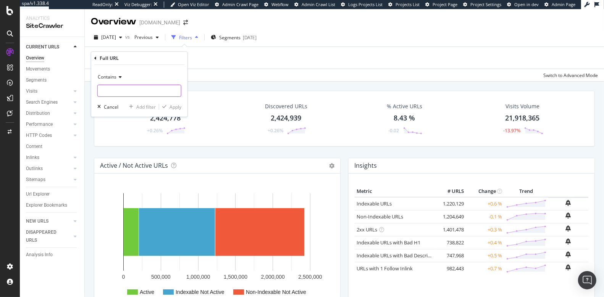
click at [114, 90] on input "text" at bounding box center [139, 91] width 83 height 12
type input "?"
click at [171, 107] on div "Apply" at bounding box center [175, 107] width 12 height 6
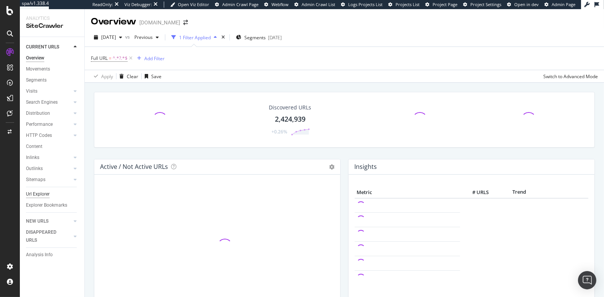
click at [35, 191] on div "Url Explorer" at bounding box center [38, 194] width 24 height 8
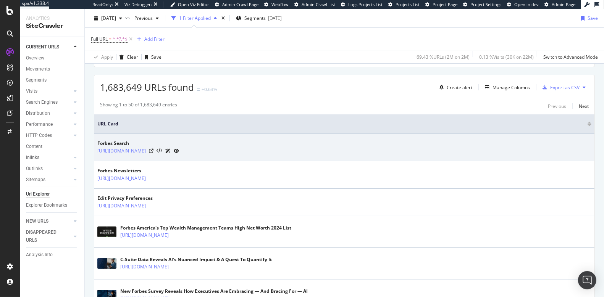
scroll to position [145, 0]
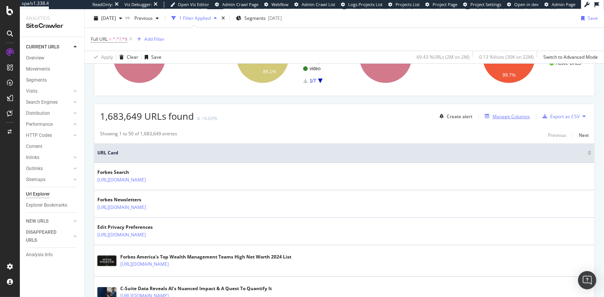
click at [516, 114] on div "Manage Columns" at bounding box center [510, 116] width 37 height 6
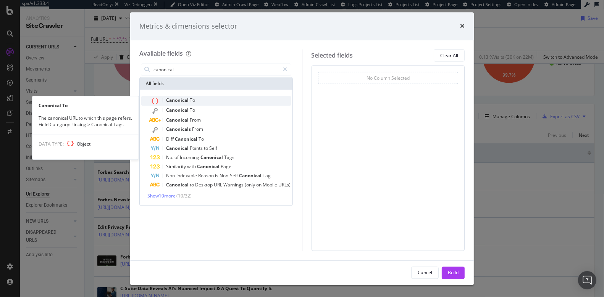
type input "canonical"
click at [216, 102] on div "Canonical To" at bounding box center [220, 101] width 140 height 10
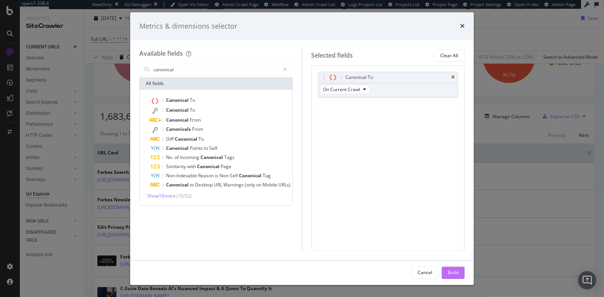
click at [450, 275] on div "Build" at bounding box center [453, 272] width 11 height 6
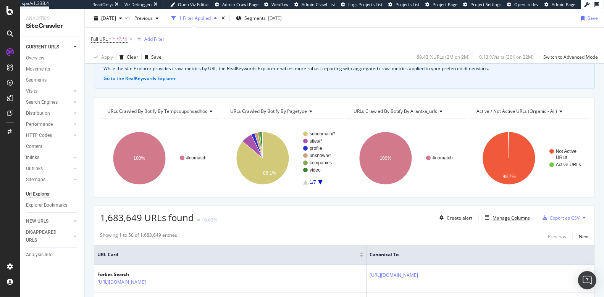
scroll to position [54, 0]
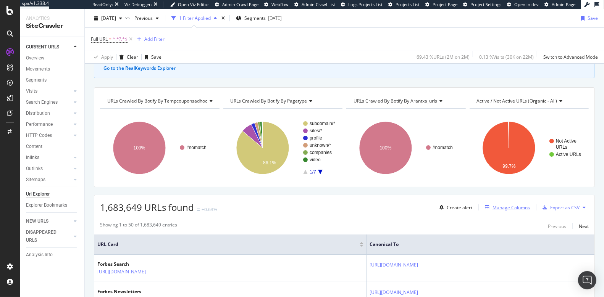
click at [501, 207] on div "Manage Columns" at bounding box center [510, 208] width 37 height 6
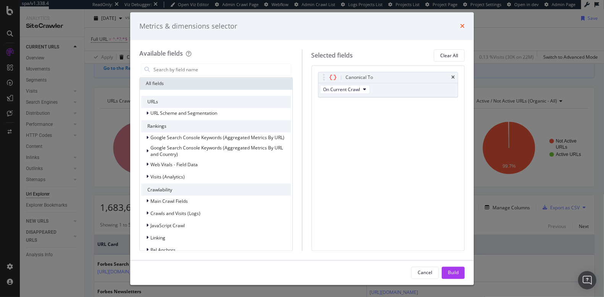
click at [461, 25] on icon "times" at bounding box center [462, 26] width 5 height 6
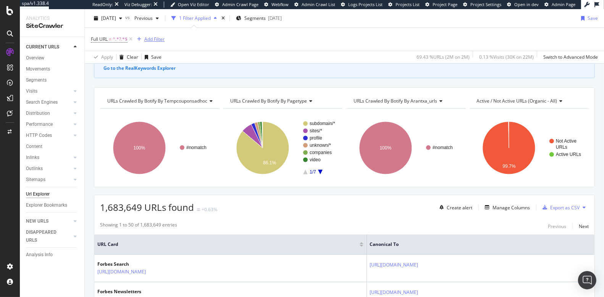
click at [147, 39] on div "Add Filter" at bounding box center [154, 39] width 20 height 6
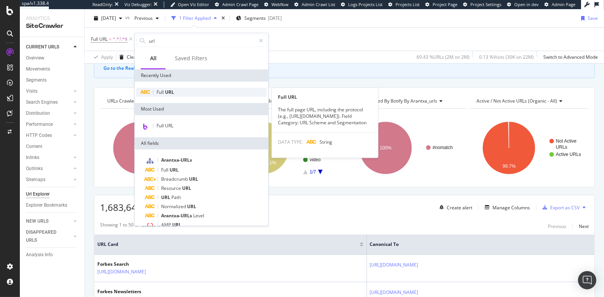
click at [163, 90] on span "Full" at bounding box center [160, 92] width 8 height 6
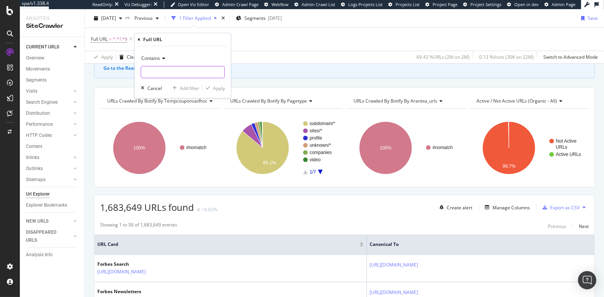
click at [151, 71] on input "text" at bounding box center [182, 72] width 83 height 12
type input "tid"
click at [218, 91] on div "Apply" at bounding box center [219, 88] width 12 height 6
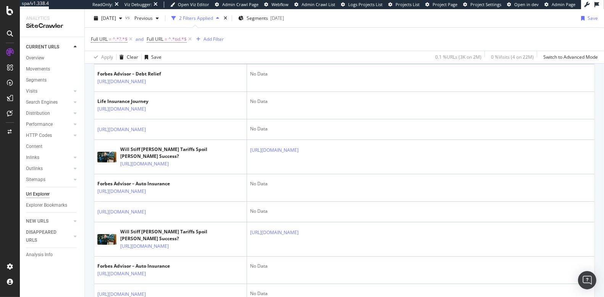
scroll to position [245, 0]
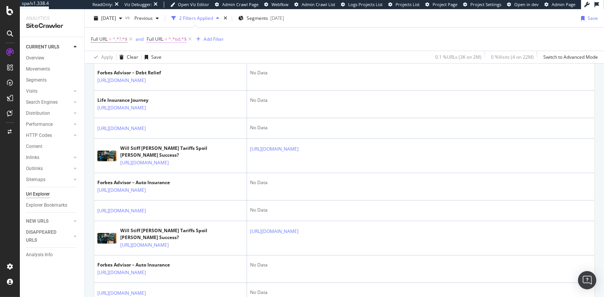
click at [174, 38] on span "^.*tid.*$" at bounding box center [177, 39] width 18 height 11
click at [163, 69] on input "tid" at bounding box center [190, 71] width 72 height 12
click at [173, 71] on input "tid" at bounding box center [190, 71] width 72 height 12
type input "tid="
click at [230, 85] on div "Apply" at bounding box center [232, 86] width 12 height 6
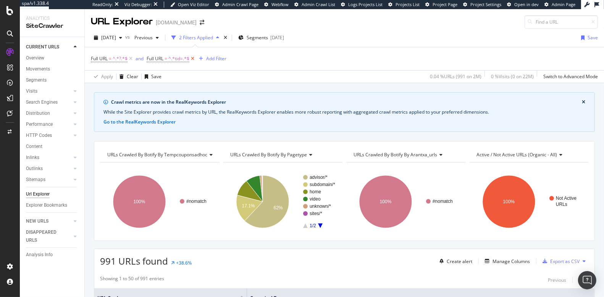
click at [195, 57] on icon at bounding box center [192, 59] width 6 height 8
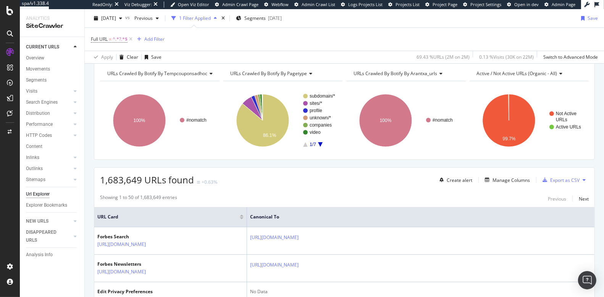
scroll to position [111, 0]
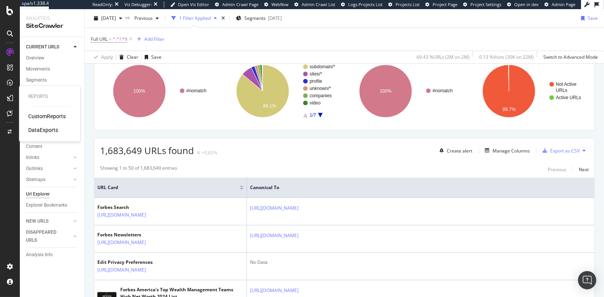
click at [37, 114] on div "CustomReports" at bounding box center [46, 117] width 37 height 8
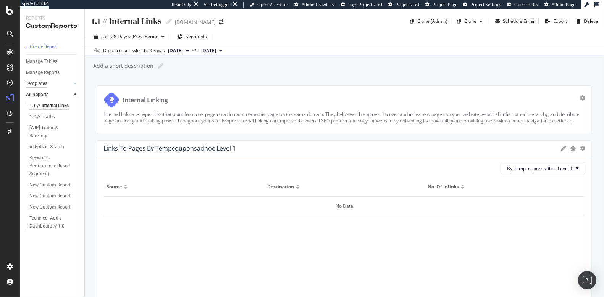
click at [43, 84] on div "Templates" at bounding box center [36, 84] width 21 height 8
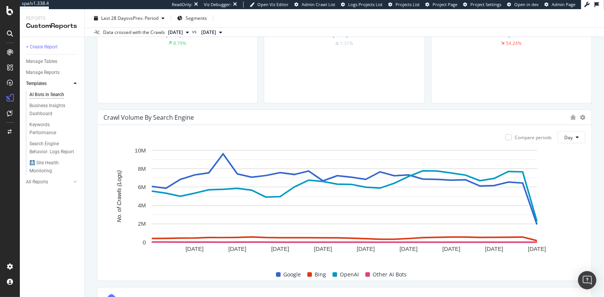
scroll to position [308, 0]
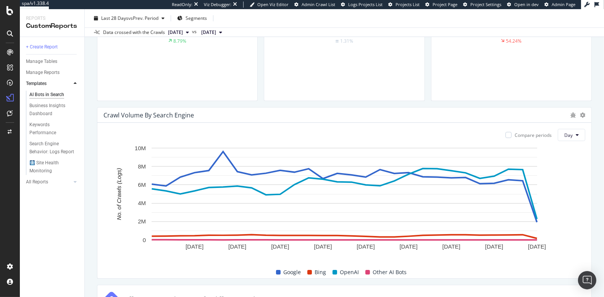
click at [57, 200] on div "+ Create Report Manage Tables Manage Reports Templates AI Bots in Search Busine…" at bounding box center [52, 167] width 65 height 260
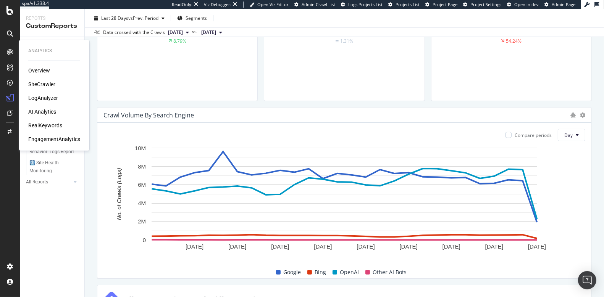
click at [35, 85] on div "SiteCrawler" at bounding box center [41, 85] width 27 height 8
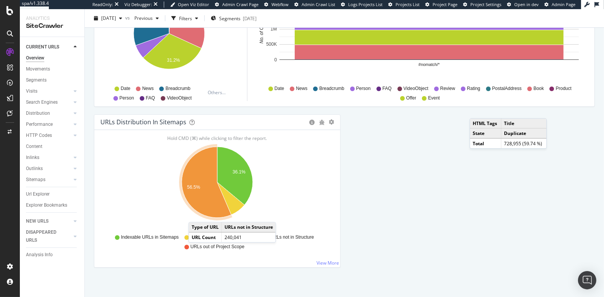
scroll to position [816, 0]
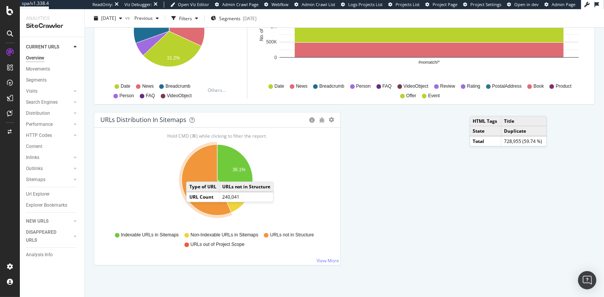
click at [194, 172] on icon "A chart." at bounding box center [207, 180] width 50 height 71
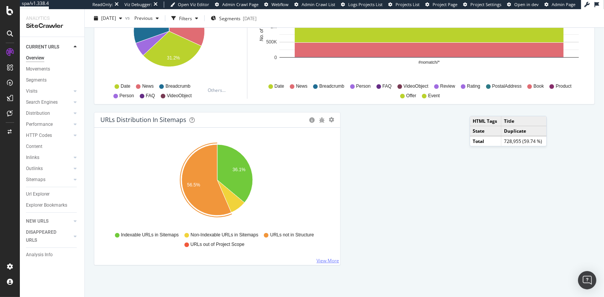
click at [322, 258] on link "View More" at bounding box center [327, 261] width 23 height 6
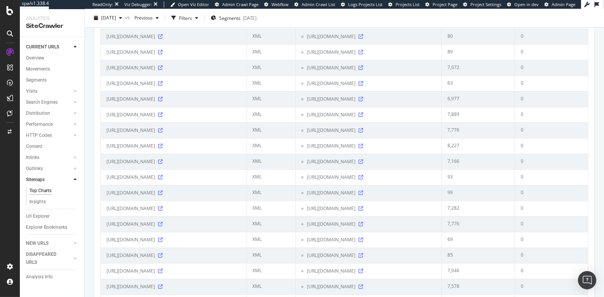
scroll to position [1612, 0]
click at [33, 169] on div "Outlinks" at bounding box center [34, 169] width 17 height 8
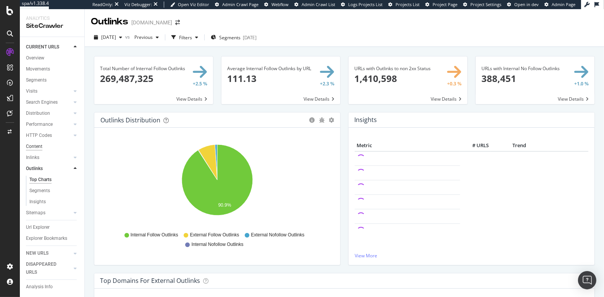
click at [35, 146] on div "Content" at bounding box center [34, 147] width 16 height 8
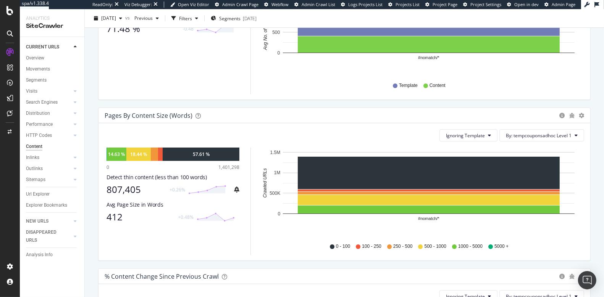
scroll to position [192, 0]
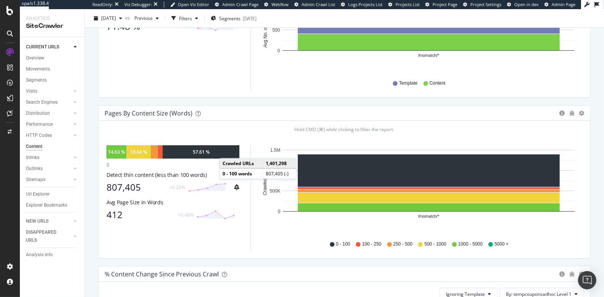
click at [227, 150] on div "57.61 %" at bounding box center [201, 151] width 77 height 13
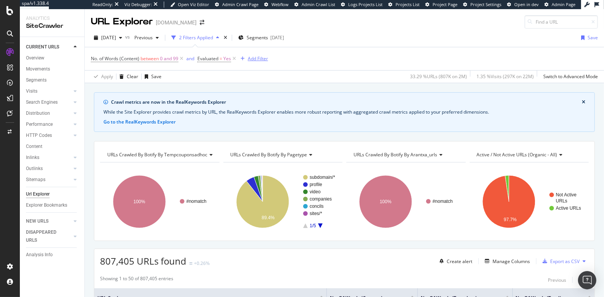
click at [250, 56] on div "Add Filter" at bounding box center [258, 58] width 20 height 6
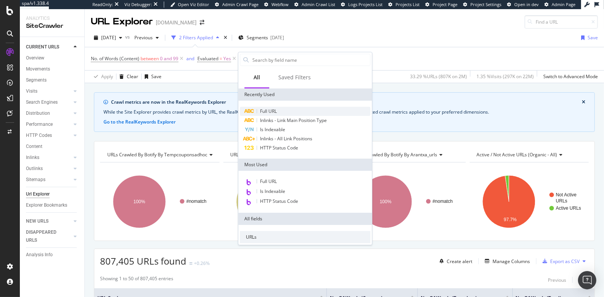
click at [267, 110] on span "Full URL" at bounding box center [268, 111] width 17 height 6
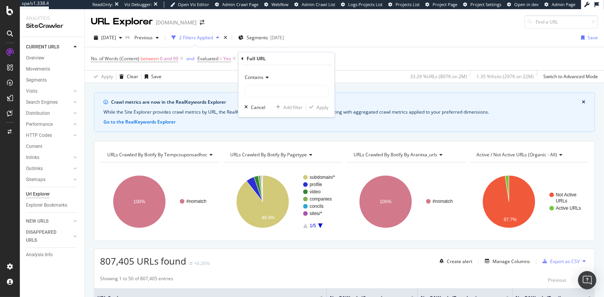
click at [258, 75] on span "Contains" at bounding box center [254, 77] width 19 height 6
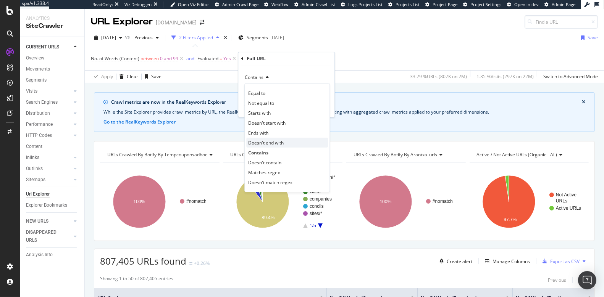
click at [262, 138] on div "Doesn't end with" at bounding box center [287, 143] width 82 height 10
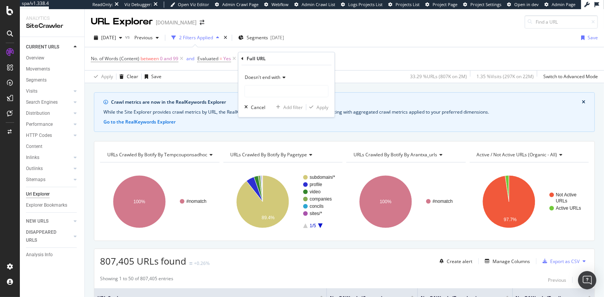
click at [258, 75] on span "Doesn't end with" at bounding box center [262, 77] width 35 height 6
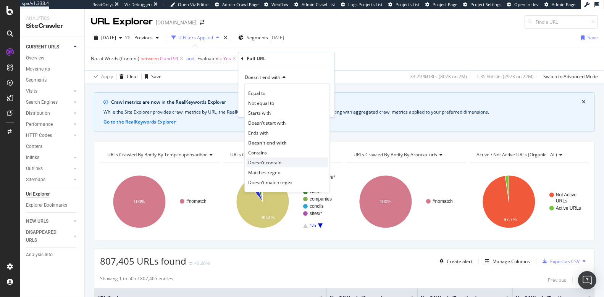
click at [262, 160] on span "Doesn't contain" at bounding box center [264, 163] width 33 height 6
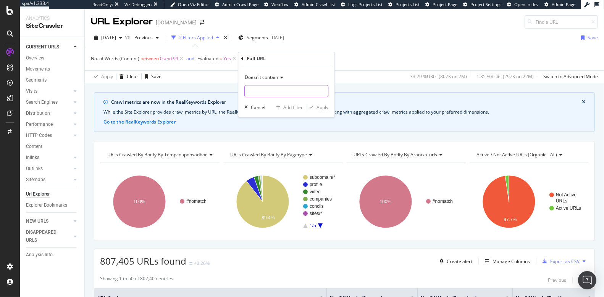
click at [257, 90] on input "text" at bounding box center [286, 91] width 83 height 12
type input "/people/"
click at [318, 107] on div "Apply" at bounding box center [322, 107] width 12 height 6
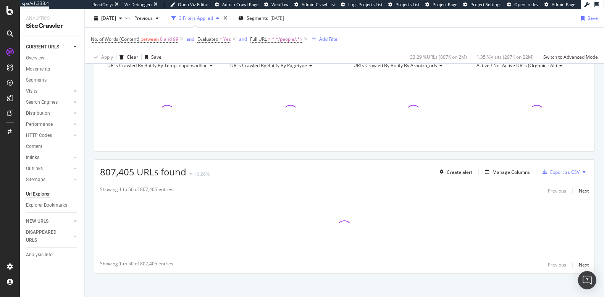
scroll to position [91, 0]
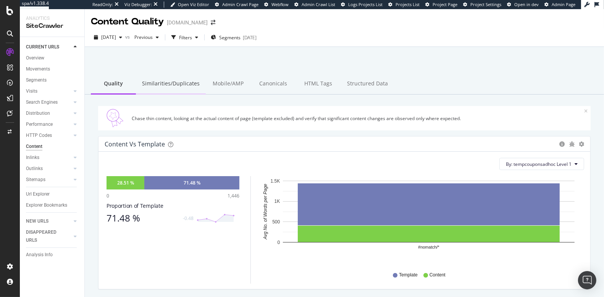
click at [181, 84] on div "Similarities/Duplicates" at bounding box center [171, 84] width 70 height 21
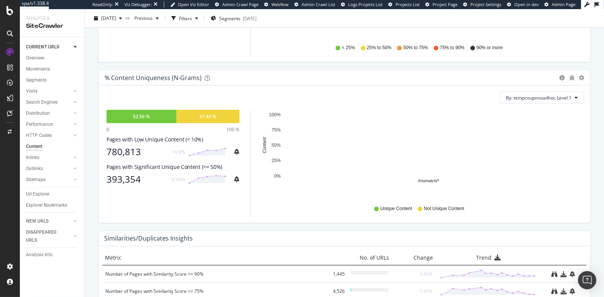
scroll to position [237, 0]
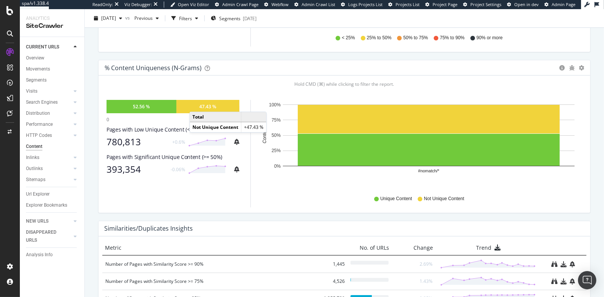
click at [197, 103] on div "47.43 %" at bounding box center [207, 106] width 63 height 13
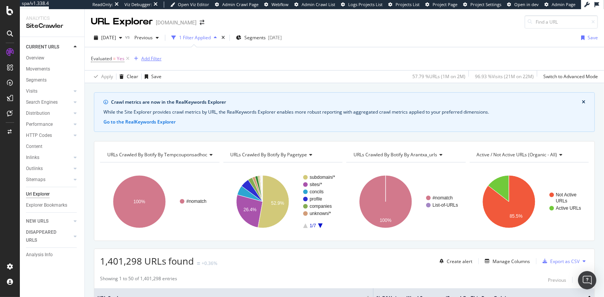
click at [144, 60] on div "Add Filter" at bounding box center [151, 58] width 20 height 6
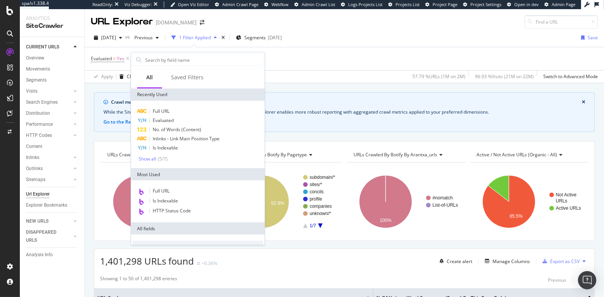
click at [158, 106] on div "Full URL Evaluated No. of Words (Content) Inlinks - Link Main Position Type Is …" at bounding box center [198, 135] width 134 height 68
click at [159, 111] on span "Full URL" at bounding box center [161, 111] width 17 height 6
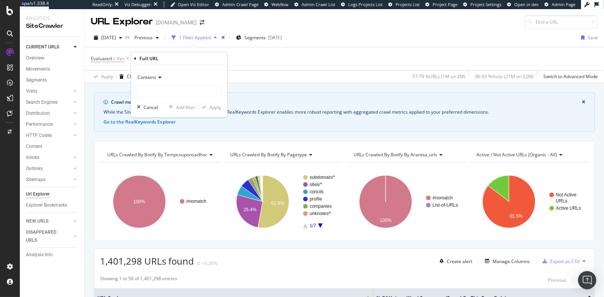
click at [147, 77] on span "Contains" at bounding box center [146, 77] width 19 height 6
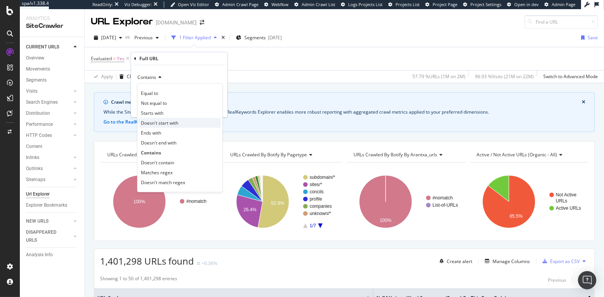
click at [157, 125] on span "Doesn't start with" at bounding box center [159, 123] width 37 height 6
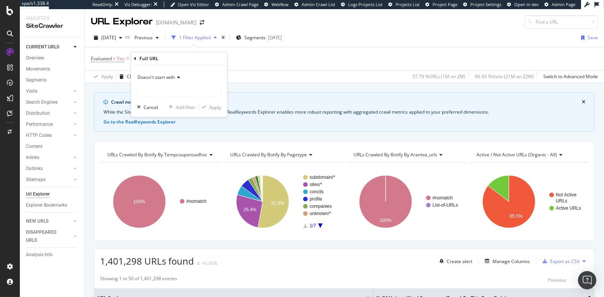
click at [156, 80] on div "Doesn't start with" at bounding box center [179, 77] width 84 height 12
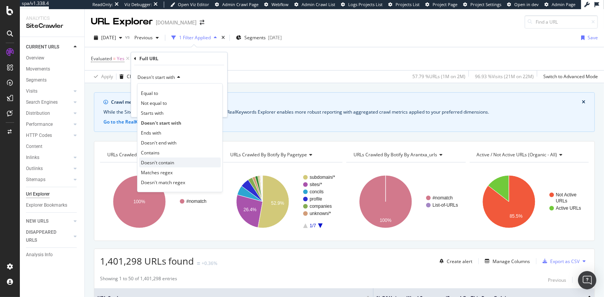
click at [156, 166] on div "Doesn't contain" at bounding box center [180, 163] width 82 height 10
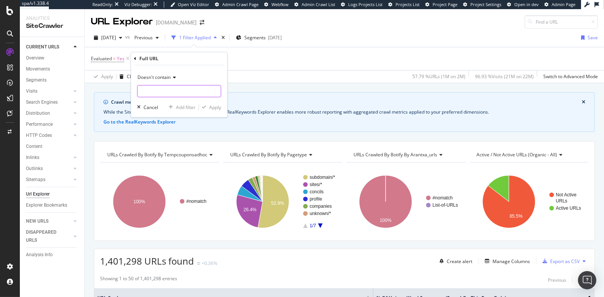
click at [150, 89] on input "text" at bounding box center [178, 91] width 83 height 12
type input "?"
click at [211, 102] on div "Doesn't contain ? Cancel Add filter Apply" at bounding box center [179, 91] width 96 height 52
click at [213, 106] on div "Apply" at bounding box center [215, 107] width 12 height 6
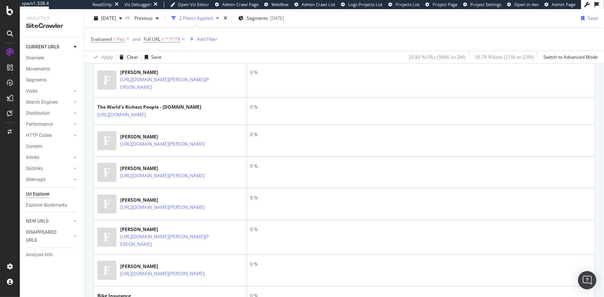
scroll to position [961, 0]
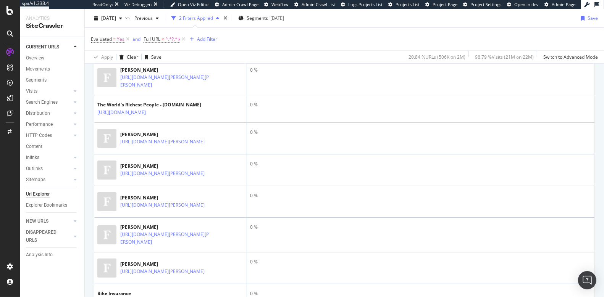
click at [176, 19] on icon at bounding box center [174, 16] width 5 height 5
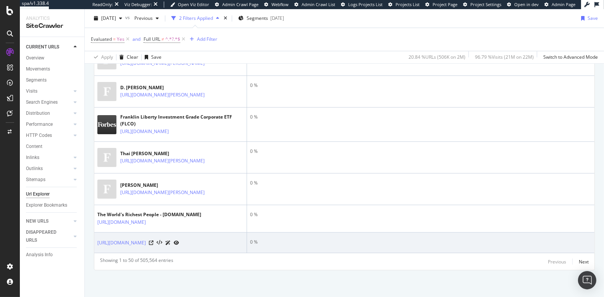
scroll to position [1838, 0]
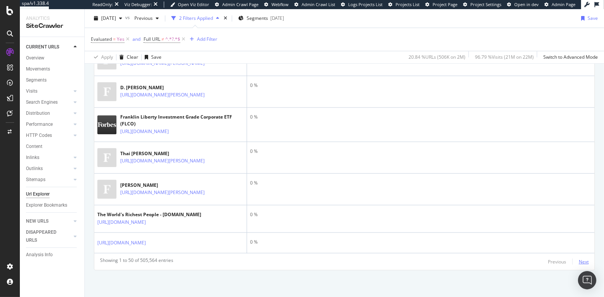
click at [583, 260] on div "Next" at bounding box center [584, 262] width 10 height 6
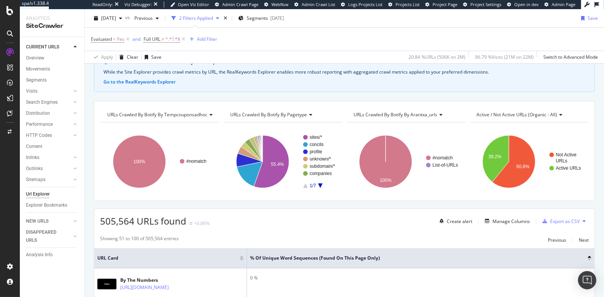
scroll to position [0, 0]
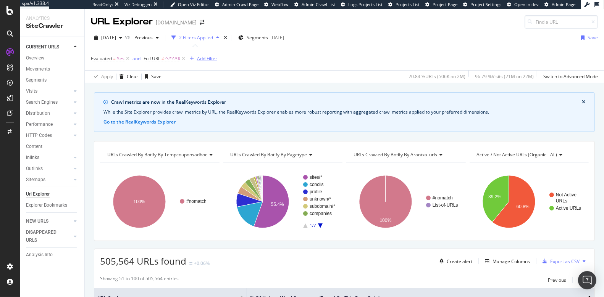
click at [198, 58] on div "Add Filter" at bounding box center [207, 58] width 20 height 6
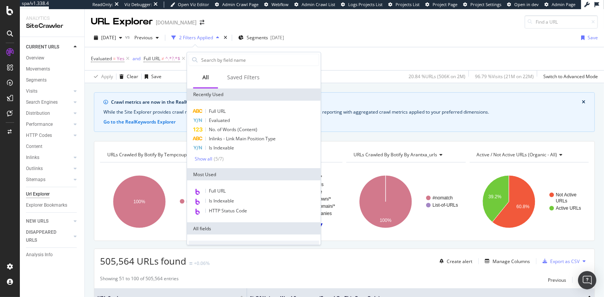
click at [170, 70] on div "Apply Clear Save 20.84 % URLs ( 506K on 2M ) 96.79 % Visits ( 21M on 22M ) Swit…" at bounding box center [344, 76] width 519 height 13
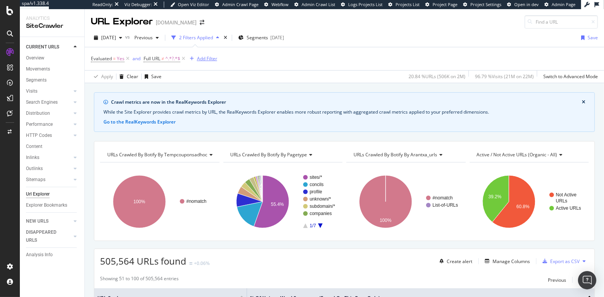
click at [194, 56] on div "button" at bounding box center [192, 58] width 10 height 5
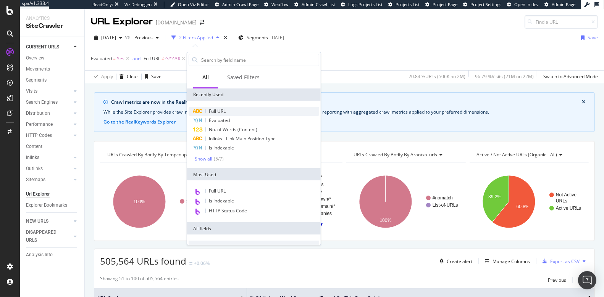
click at [215, 110] on span "Full URL" at bounding box center [217, 111] width 17 height 6
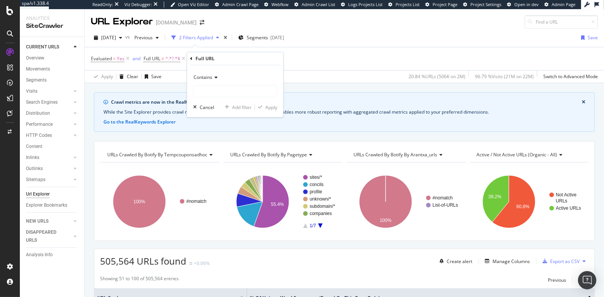
click at [203, 81] on div "Contains" at bounding box center [235, 77] width 84 height 12
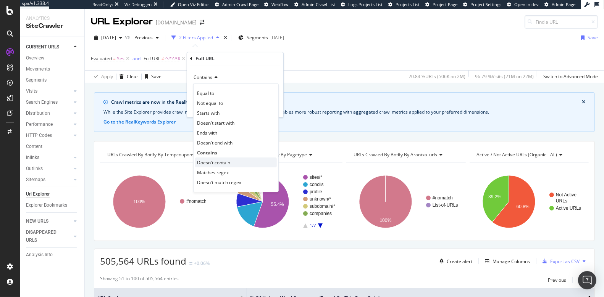
click at [211, 161] on span "Doesn't contain" at bounding box center [213, 163] width 33 height 6
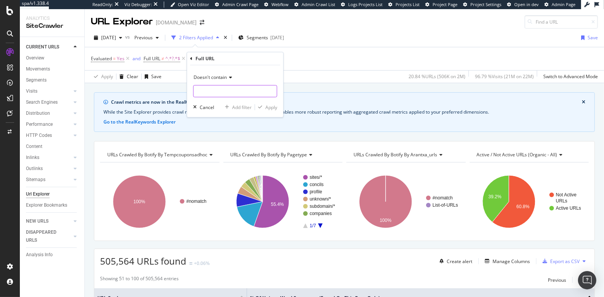
click at [210, 92] on input "text" at bounding box center [235, 91] width 83 height 12
type input "profile"
click at [272, 110] on div "Apply" at bounding box center [271, 107] width 12 height 6
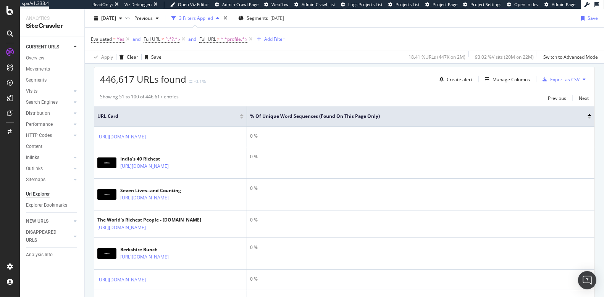
scroll to position [181, 0]
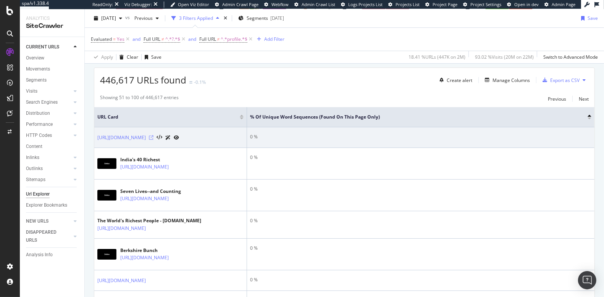
click at [153, 140] on icon at bounding box center [151, 138] width 5 height 5
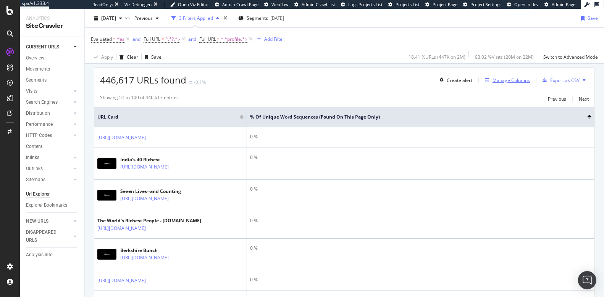
click at [517, 79] on div "Manage Columns" at bounding box center [510, 80] width 37 height 6
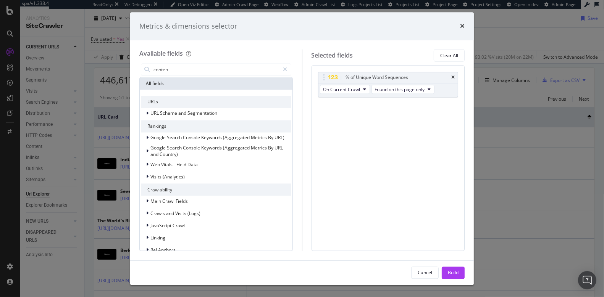
type input "content"
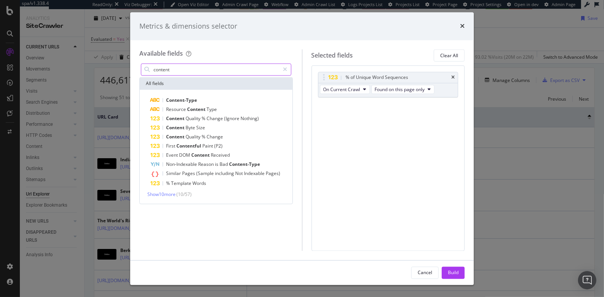
click at [190, 70] on input "content" at bounding box center [216, 69] width 127 height 11
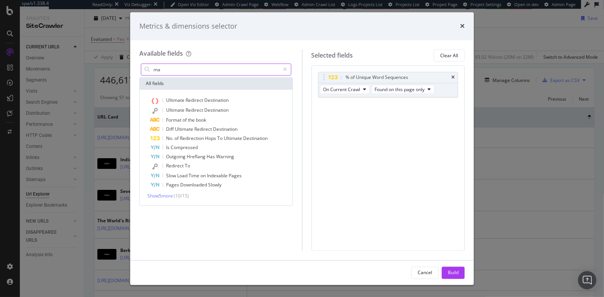
type input "m"
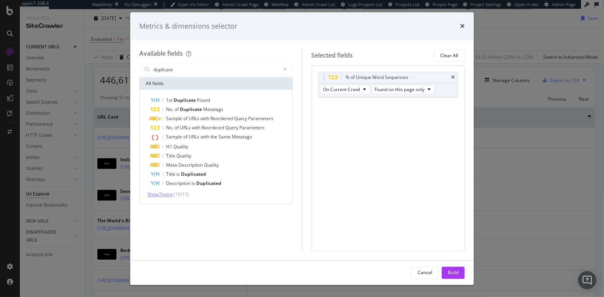
type input "duplicate"
click at [162, 194] on span "Show 7 more" at bounding box center [160, 195] width 26 height 6
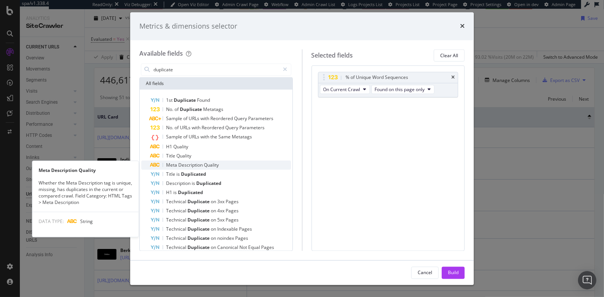
scroll to position [7, 0]
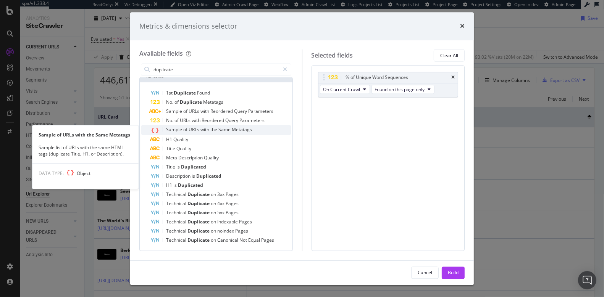
click at [179, 127] on span "Sample" at bounding box center [174, 130] width 17 height 6
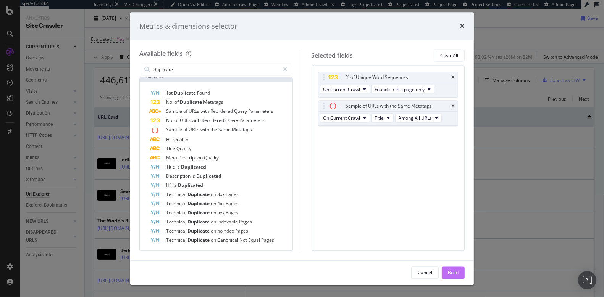
click at [454, 274] on div "Build" at bounding box center [453, 272] width 11 height 6
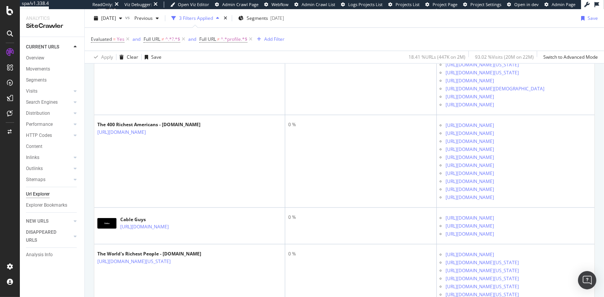
scroll to position [743, 0]
click at [239, 40] on span "^.*profile.*$" at bounding box center [234, 39] width 27 height 11
click at [221, 58] on span "Doesn't contain" at bounding box center [222, 56] width 33 height 6
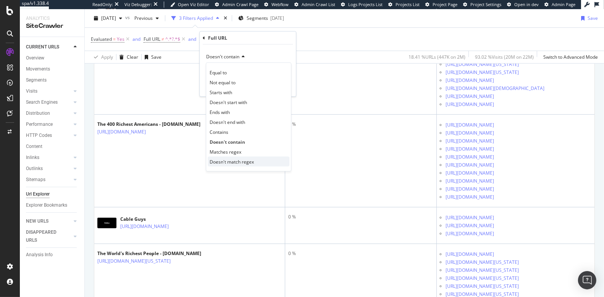
click at [228, 163] on span "Doesn't match regex" at bounding box center [232, 161] width 44 height 6
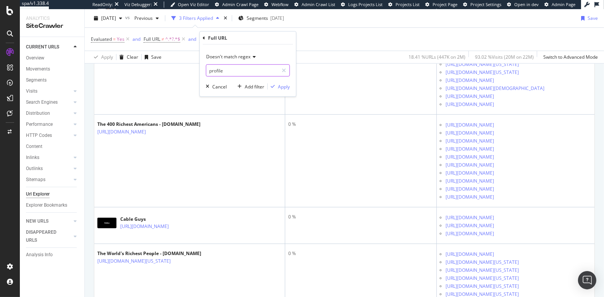
click at [209, 70] on input "profile" at bounding box center [242, 71] width 72 height 12
type input "profile|pictures|"
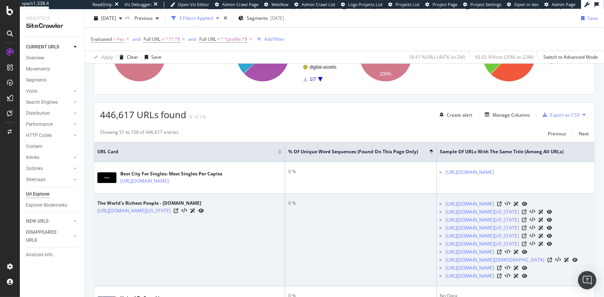
scroll to position [0, 0]
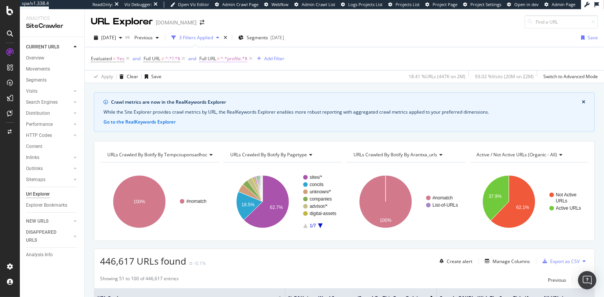
click at [226, 58] on span "^.*profile.*$" at bounding box center [234, 58] width 27 height 11
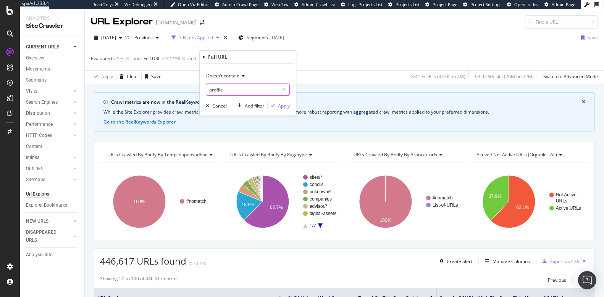
click at [231, 89] on input "profile" at bounding box center [242, 90] width 72 height 12
type input "profile|pictures|list"
click at [283, 100] on div "Doesn't contain profile|pictures|list Cancel Add filter Apply" at bounding box center [248, 90] width 96 height 52
click at [283, 105] on div "Apply" at bounding box center [284, 106] width 12 height 6
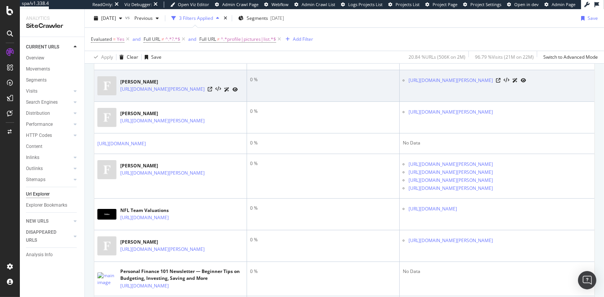
scroll to position [278, 0]
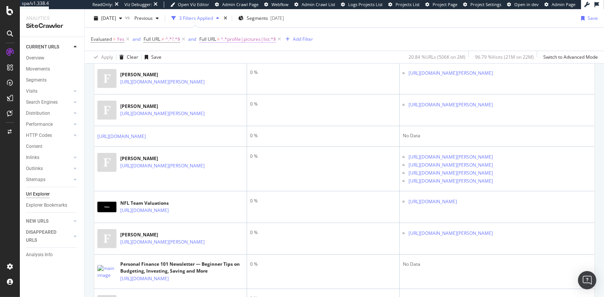
click at [253, 39] on span "^.*profile|pictures|list.*$" at bounding box center [248, 39] width 55 height 11
click at [239, 57] on icon at bounding box center [241, 57] width 5 height 5
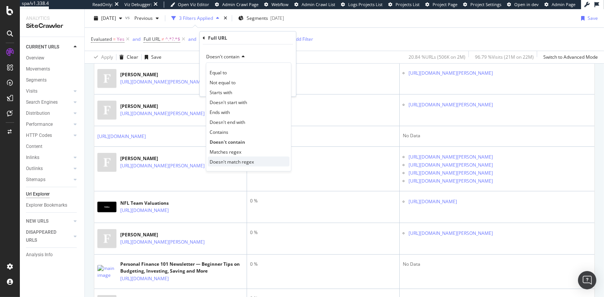
click at [240, 161] on span "Doesn't match regex" at bounding box center [232, 161] width 44 height 6
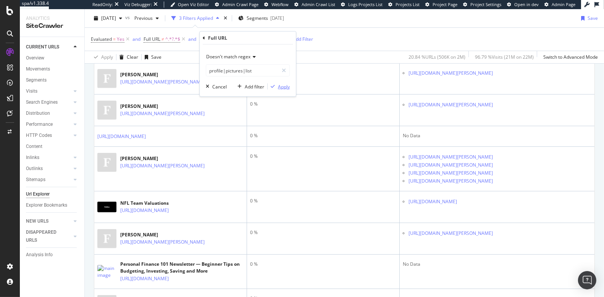
click at [282, 87] on div "Apply" at bounding box center [284, 86] width 12 height 6
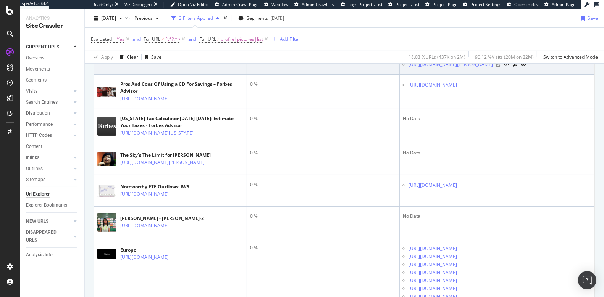
scroll to position [303, 0]
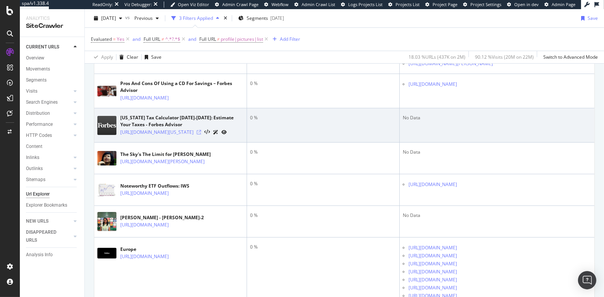
click at [201, 135] on icon at bounding box center [199, 132] width 5 height 5
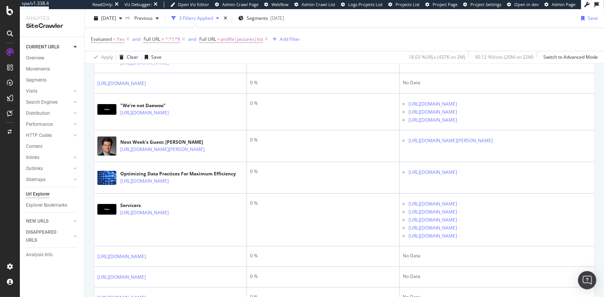
scroll to position [1520, 0]
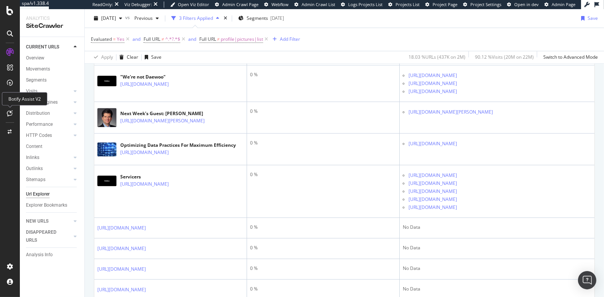
click at [9, 110] on div at bounding box center [10, 113] width 12 height 12
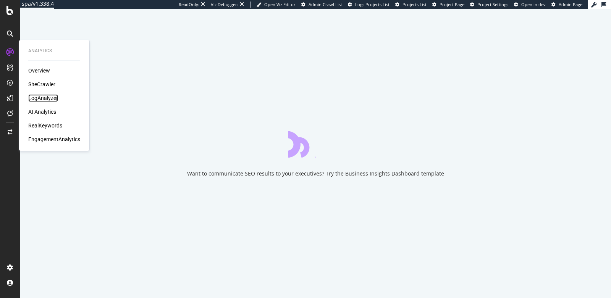
click at [45, 99] on div "LogAnalyzer" at bounding box center [43, 98] width 30 height 8
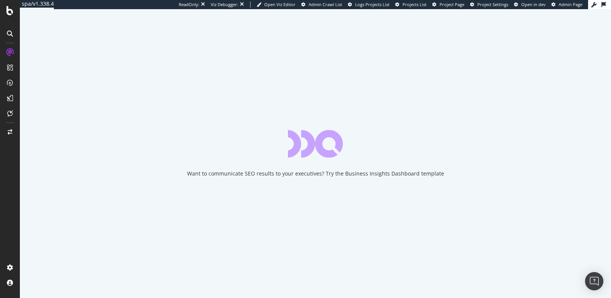
click at [431, 121] on div "Want to communicate SEO results to your executives? Try the Business Insights D…" at bounding box center [315, 153] width 591 height 289
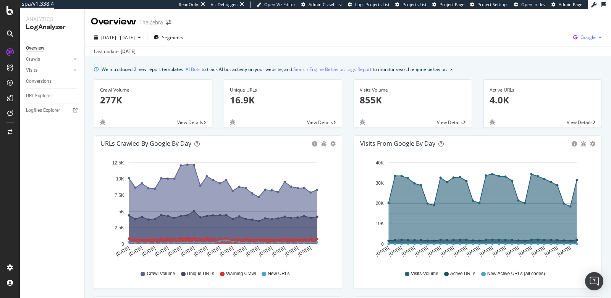
click at [580, 40] on icon "button" at bounding box center [575, 37] width 10 height 11
click at [534, 33] on div "Bing" at bounding box center [543, 30] width 53 height 11
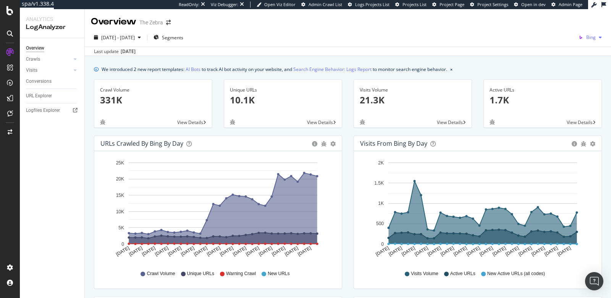
click at [588, 36] on span "Bing" at bounding box center [591, 37] width 10 height 6
click at [551, 47] on span "OpenAI" at bounding box center [555, 45] width 28 height 7
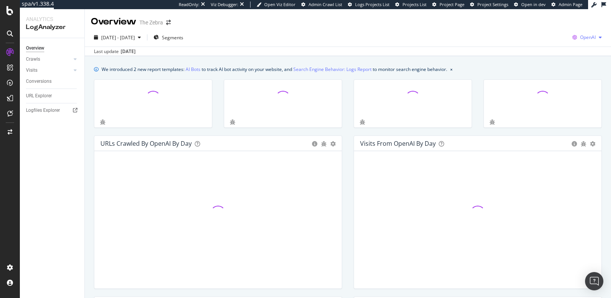
click at [591, 36] on span "OpenAI" at bounding box center [588, 37] width 16 height 6
click at [487, 31] on div "[DATE] - [DATE] Segments OpenAI Last update [DATE]" at bounding box center [348, 42] width 526 height 28
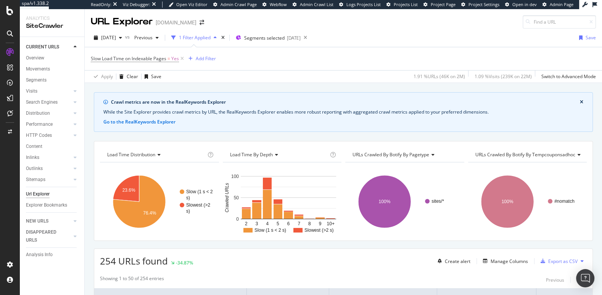
scroll to position [214, 0]
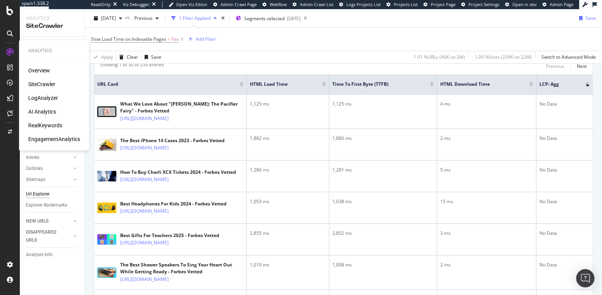
click at [40, 82] on div "SiteCrawler" at bounding box center [41, 85] width 27 height 8
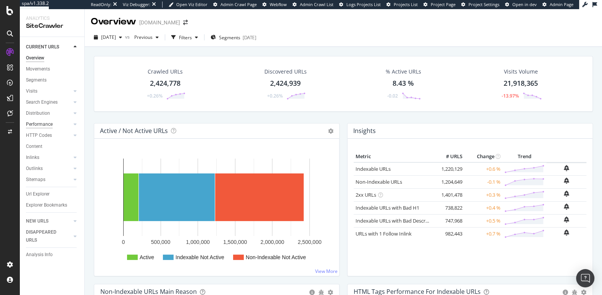
click at [48, 126] on div "Performance" at bounding box center [39, 125] width 27 height 8
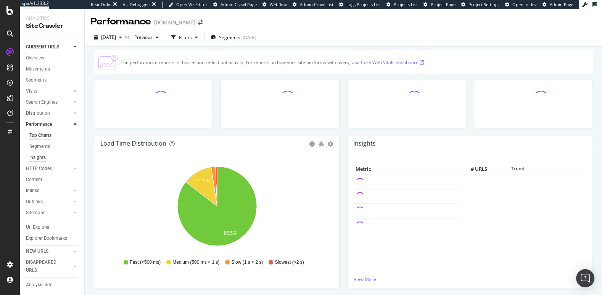
click at [43, 158] on div "Insights" at bounding box center [37, 158] width 16 height 8
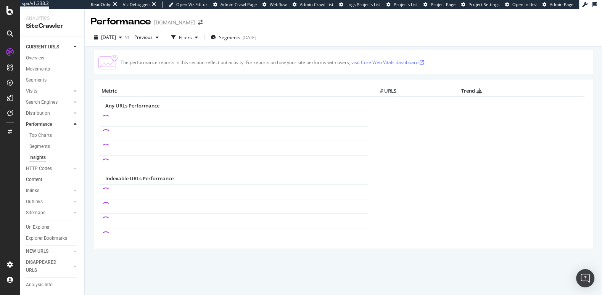
click at [57, 179] on link "Content" at bounding box center [52, 180] width 53 height 8
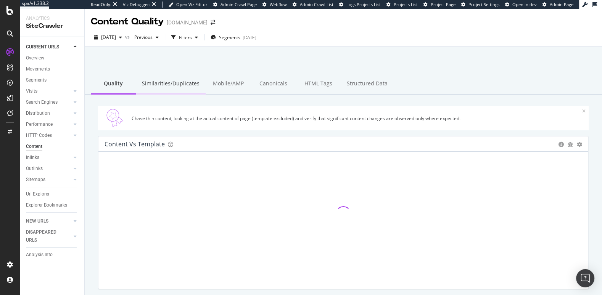
click at [177, 90] on div "Similarities/Duplicates" at bounding box center [171, 84] width 70 height 21
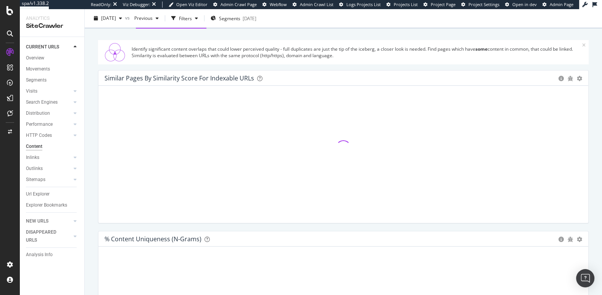
scroll to position [68, 0]
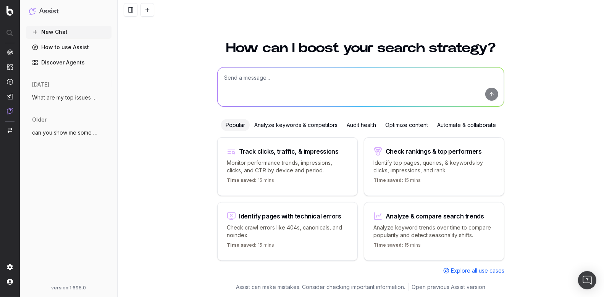
click at [250, 81] on textarea at bounding box center [361, 87] width 286 height 39
type textarea "any page dupes?"
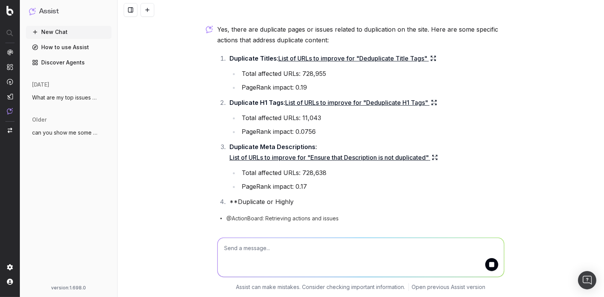
scroll to position [35, 0]
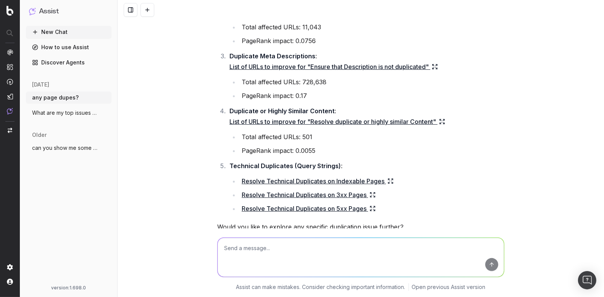
scroll to position [134, 0]
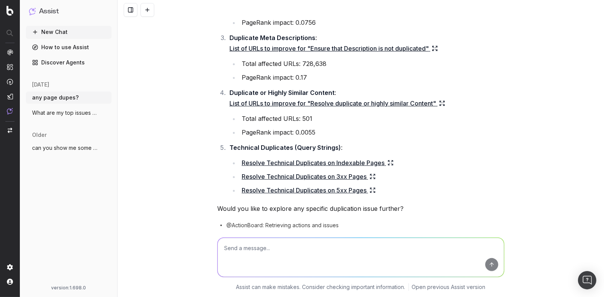
click at [282, 104] on link "List of URLs to improve for "Resolve duplicate or highly similar Content"" at bounding box center [337, 103] width 216 height 11
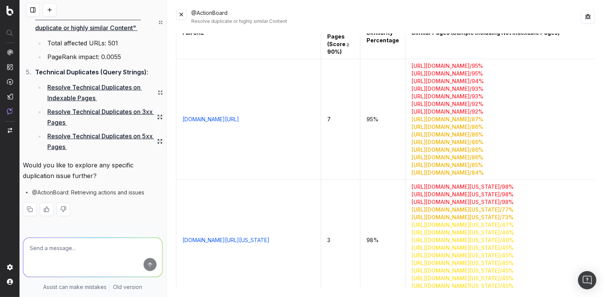
scroll to position [0, 0]
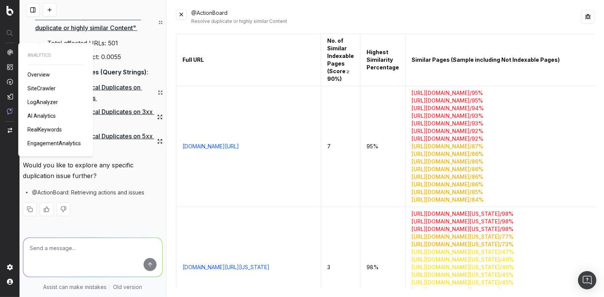
click at [7, 54] on img at bounding box center [10, 52] width 6 height 6
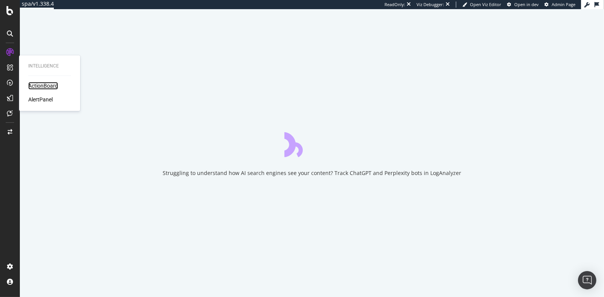
click at [33, 83] on div "ActionBoard" at bounding box center [43, 86] width 30 height 8
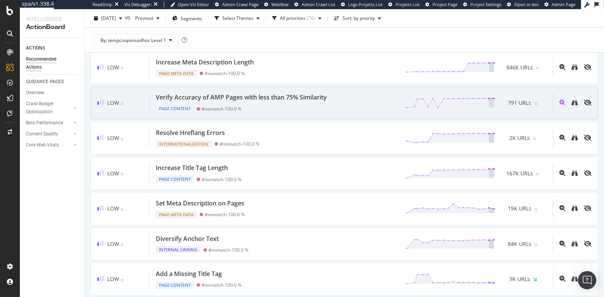
scroll to position [519, 0]
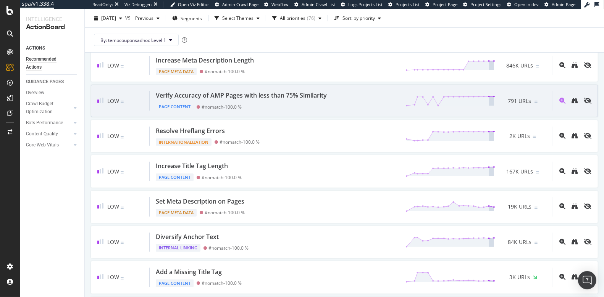
click at [356, 95] on div "Verify Accuracy of AMP Pages with less than 75% Similarity Page Content #nomatc…" at bounding box center [351, 100] width 403 height 19
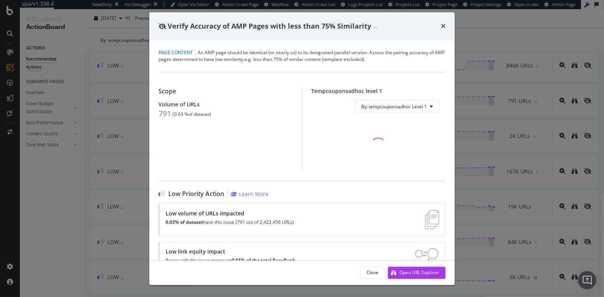
scroll to position [22, 0]
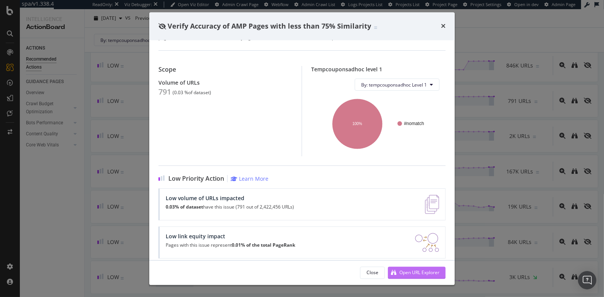
click at [403, 273] on div "Open URL Explorer" at bounding box center [419, 272] width 40 height 6
click at [113, 192] on div "Verify Accuracy of AMP Pages with less than 75% Similarity Page Content | An AM…" at bounding box center [302, 148] width 604 height 297
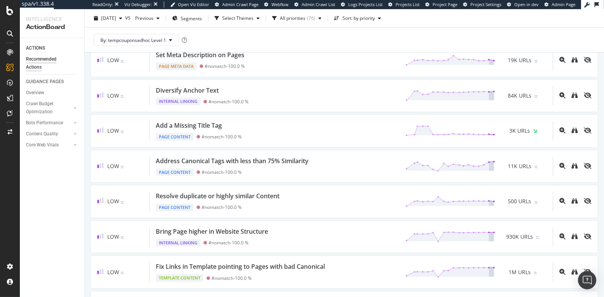
scroll to position [667, 0]
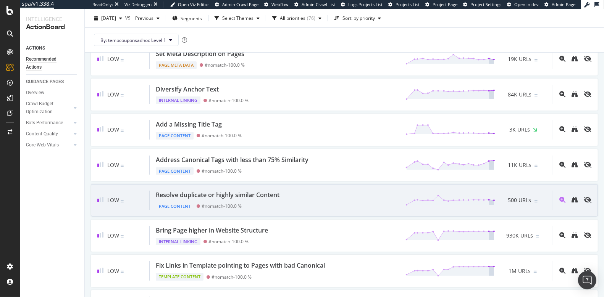
click at [304, 196] on div "Resolve duplicate or highly similar Content Page Content #nomatch - 100.0 % 500…" at bounding box center [351, 200] width 403 height 19
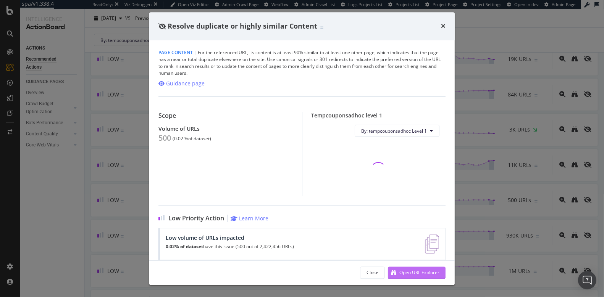
click at [395, 273] on icon "modal" at bounding box center [393, 272] width 5 height 5
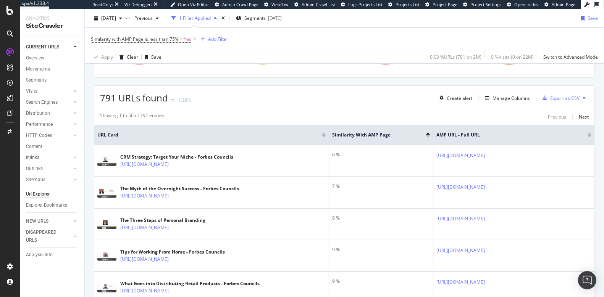
scroll to position [163, 0]
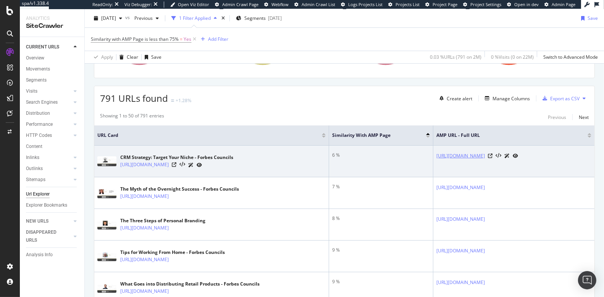
click at [436, 155] on link "https://councils.forbes.com/podcast/crm-strategy-target-your-niche?hs_amp=true" at bounding box center [460, 156] width 48 height 8
click at [492, 156] on icon at bounding box center [490, 156] width 5 height 5
click at [176, 163] on icon at bounding box center [174, 165] width 5 height 5
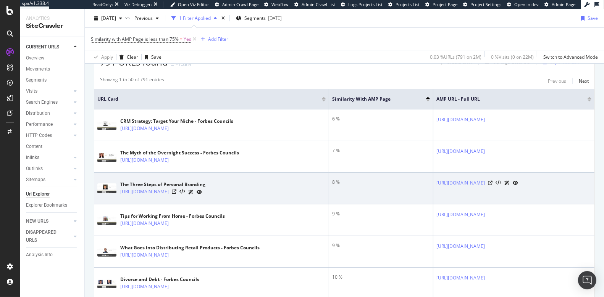
scroll to position [200, 0]
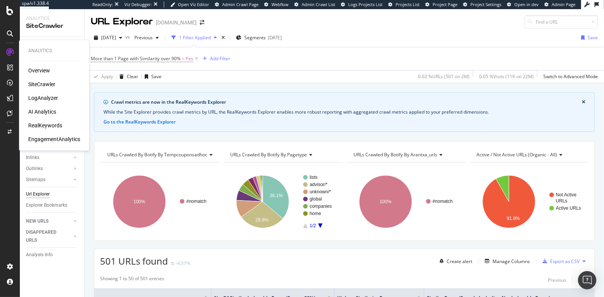
click at [41, 84] on div "SiteCrawler" at bounding box center [41, 85] width 27 height 8
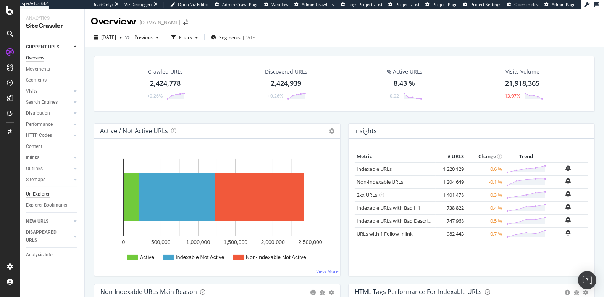
click at [45, 190] on div "Url Explorer" at bounding box center [38, 194] width 24 height 8
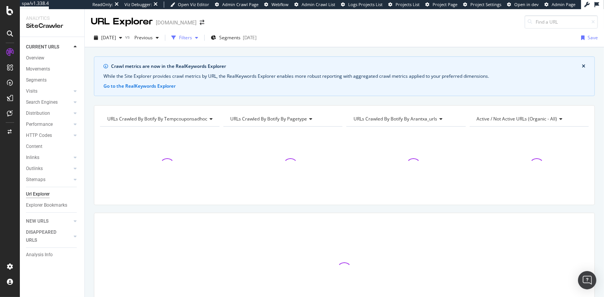
click at [192, 37] on div "Filters" at bounding box center [185, 37] width 13 height 6
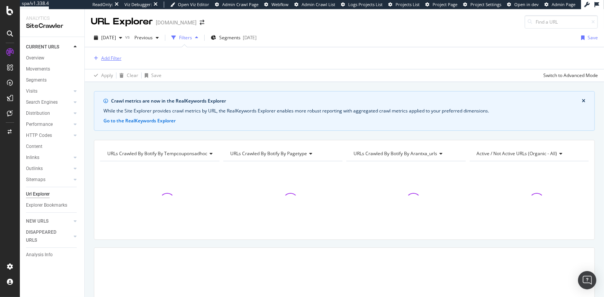
click at [113, 57] on div "Add Filter" at bounding box center [111, 58] width 20 height 6
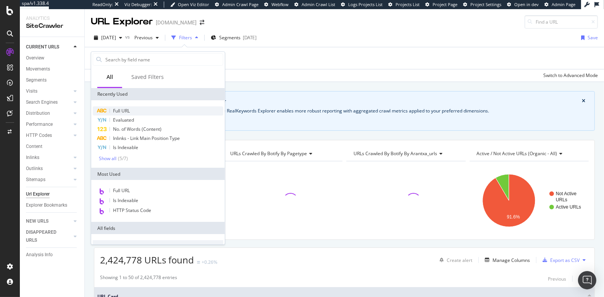
click at [133, 113] on div "Full URL" at bounding box center [158, 110] width 131 height 9
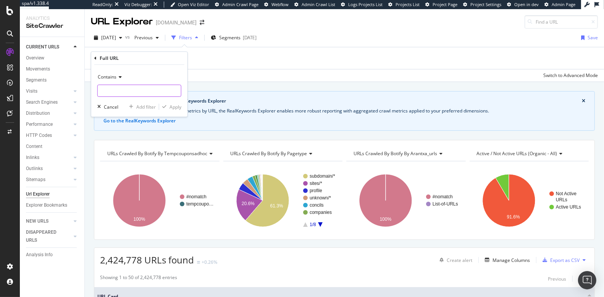
click at [122, 91] on input "text" at bounding box center [139, 91] width 83 height 12
type input "?"
click at [174, 110] on div "Apply" at bounding box center [170, 106] width 22 height 7
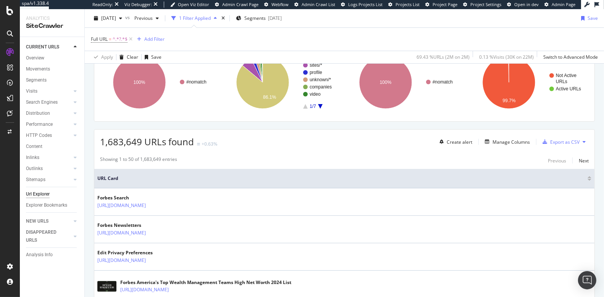
scroll to position [121, 0]
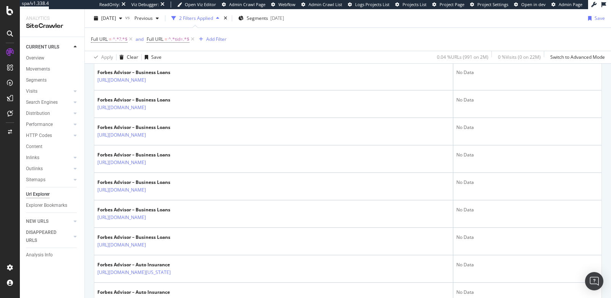
scroll to position [934, 0]
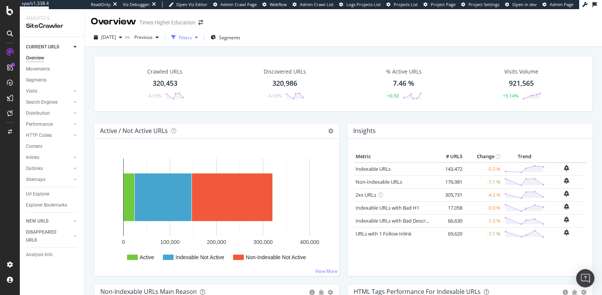
click at [192, 36] on div "Filters" at bounding box center [185, 37] width 13 height 6
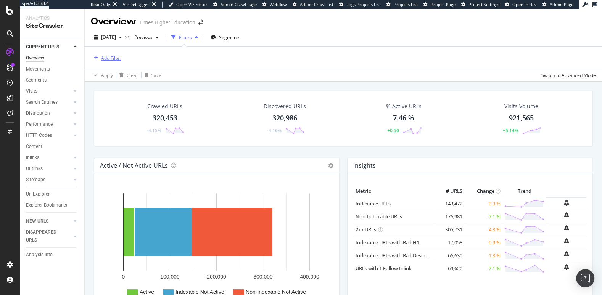
click at [113, 57] on div "Add Filter" at bounding box center [111, 58] width 20 height 6
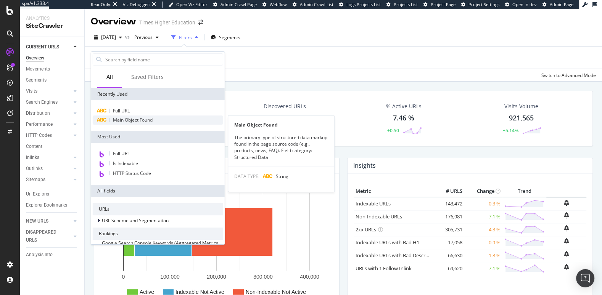
click at [123, 119] on span "Main Object Found" at bounding box center [133, 120] width 40 height 6
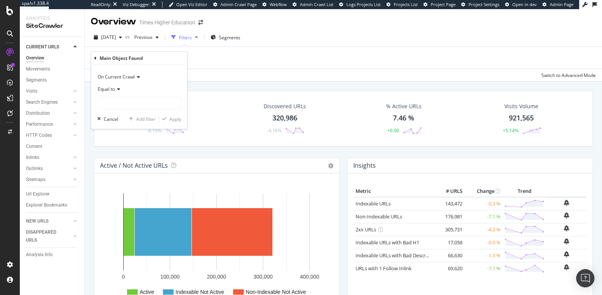
click at [107, 169] on h4 "Active / Not Active URLs" at bounding box center [134, 166] width 68 height 10
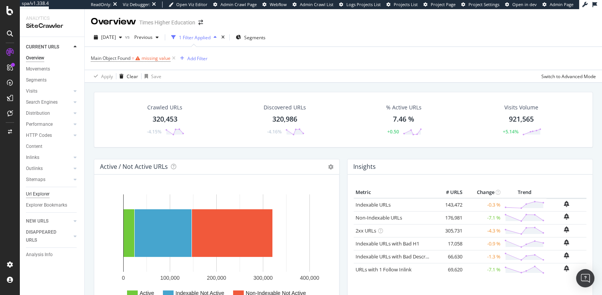
click at [38, 195] on div "Url Explorer" at bounding box center [38, 194] width 24 height 8
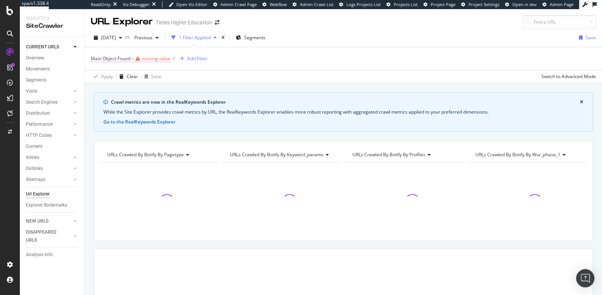
click at [116, 57] on span "Main Object Found" at bounding box center [111, 58] width 40 height 6
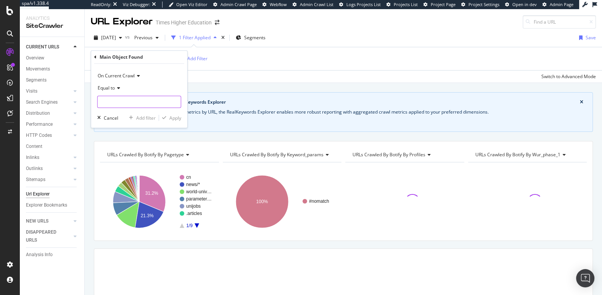
click at [113, 102] on input "text" at bounding box center [139, 102] width 83 height 12
click at [113, 113] on span "news" at bounding box center [125, 112] width 51 height 6
type input "news"
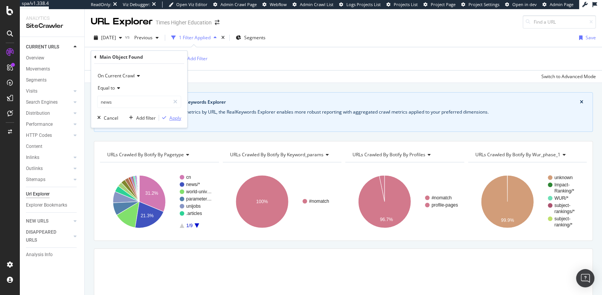
click at [177, 119] on div "Apply" at bounding box center [175, 118] width 12 height 6
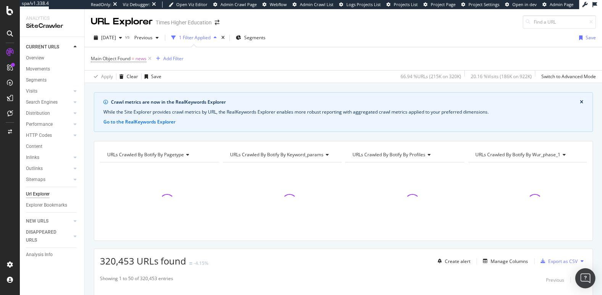
click at [582, 273] on div "Open Intercom Messenger" at bounding box center [586, 279] width 20 height 20
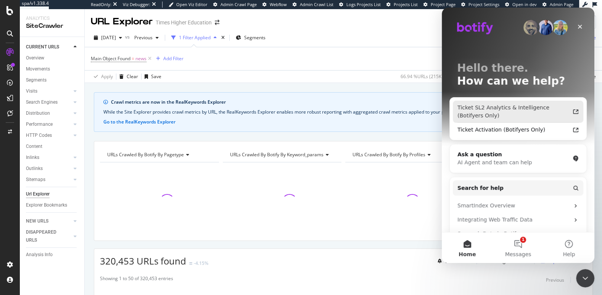
click at [501, 118] on div "Ticket SL2 Analytics & Intelligence (Botifyers Only)" at bounding box center [514, 112] width 112 height 16
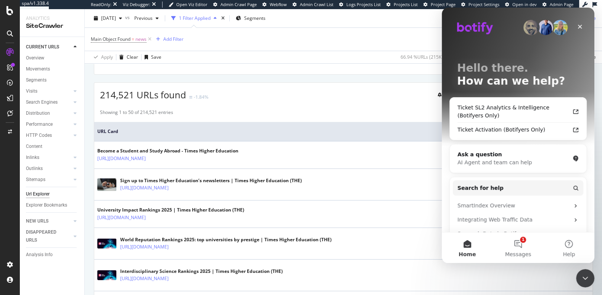
scroll to position [177, 0]
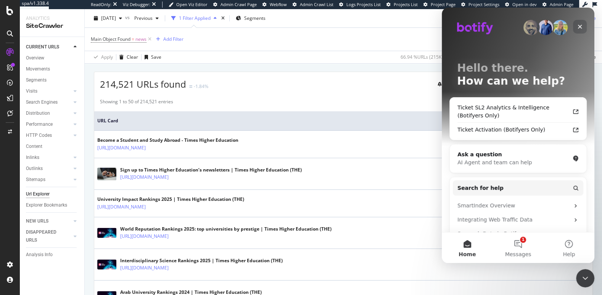
click at [581, 27] on icon "Close" at bounding box center [580, 27] width 6 height 6
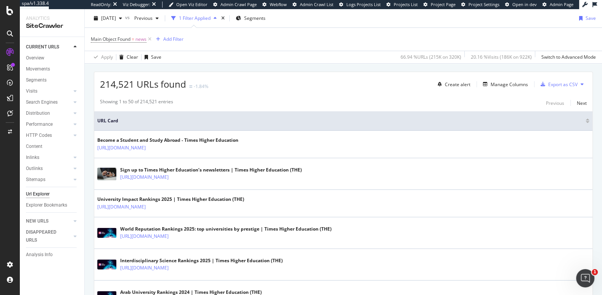
scroll to position [0, 0]
click at [500, 81] on div "Manage Columns" at bounding box center [509, 84] width 37 height 6
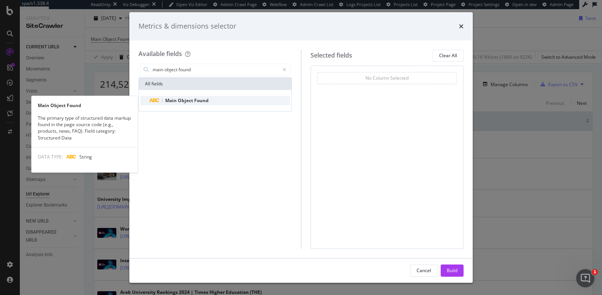
type input "main object found"
click at [222, 103] on div "Main Object Found" at bounding box center [220, 100] width 140 height 9
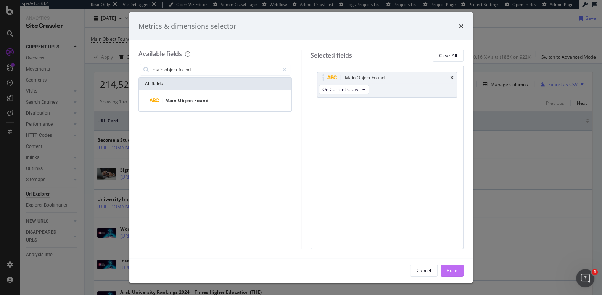
click at [447, 269] on div "Build" at bounding box center [452, 271] width 11 height 6
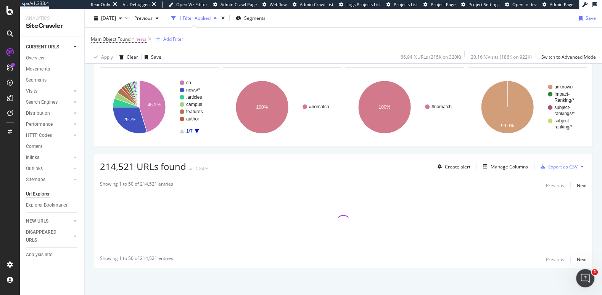
scroll to position [93, 0]
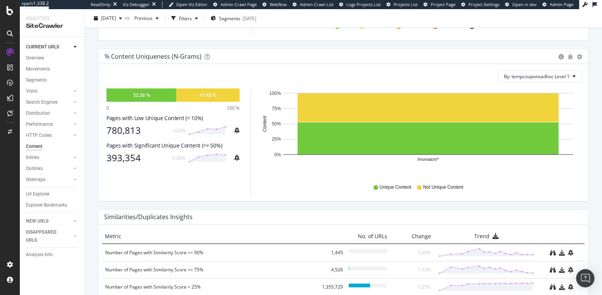
scroll to position [326, 0]
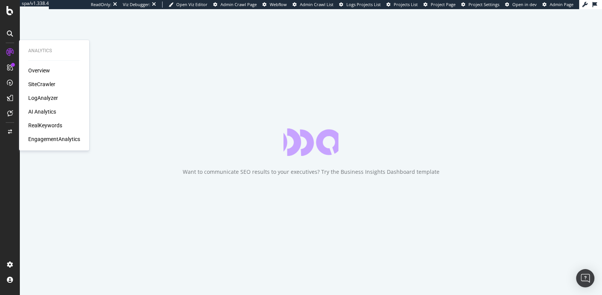
click at [37, 99] on div "LogAnalyzer" at bounding box center [43, 98] width 30 height 8
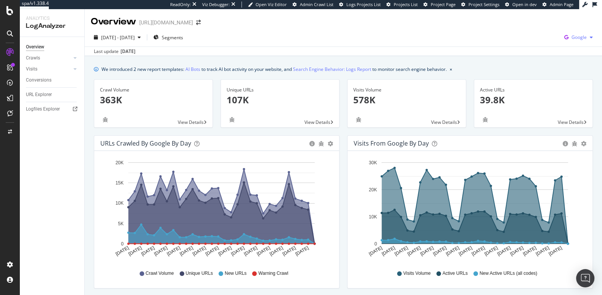
click at [578, 38] on span "Google" at bounding box center [579, 37] width 15 height 6
click at [541, 47] on span "OpenAI" at bounding box center [541, 45] width 28 height 7
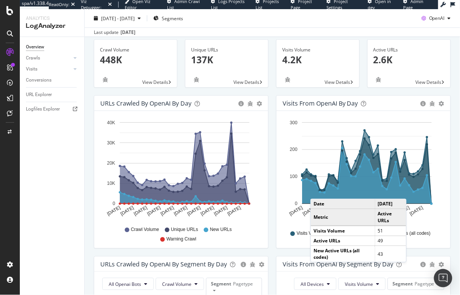
scroll to position [46, 0]
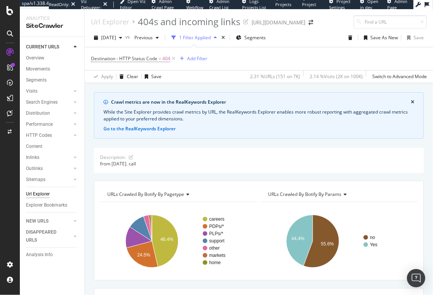
click at [412, 100] on icon "close banner" at bounding box center [412, 102] width 3 height 5
